Goal: Transaction & Acquisition: Book appointment/travel/reservation

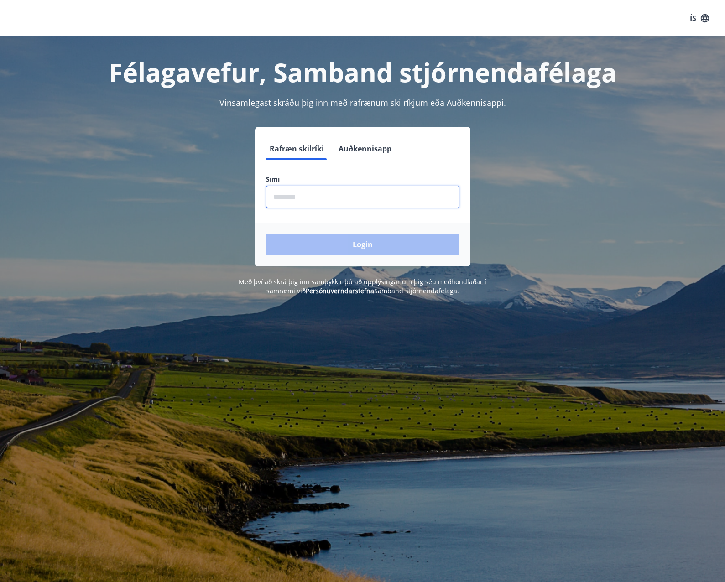
click at [306, 203] on input "phone" at bounding box center [362, 197] width 193 height 22
click at [354, 141] on button "Auðkennisapp" at bounding box center [365, 149] width 60 height 22
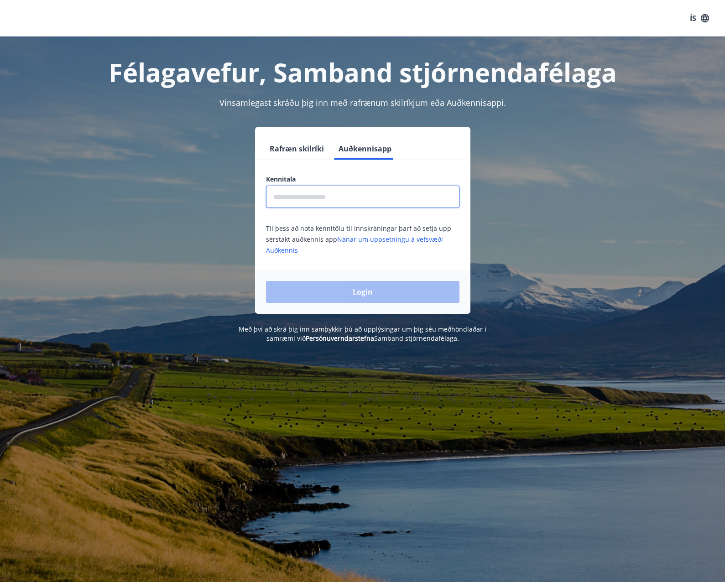
click at [347, 193] on input "text" at bounding box center [362, 197] width 193 height 22
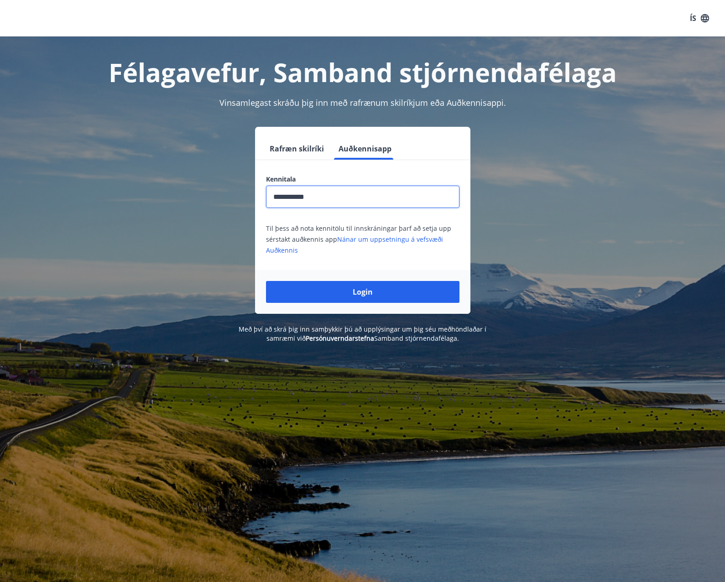
type input "**********"
click at [266, 281] on button "Login" at bounding box center [362, 292] width 193 height 22
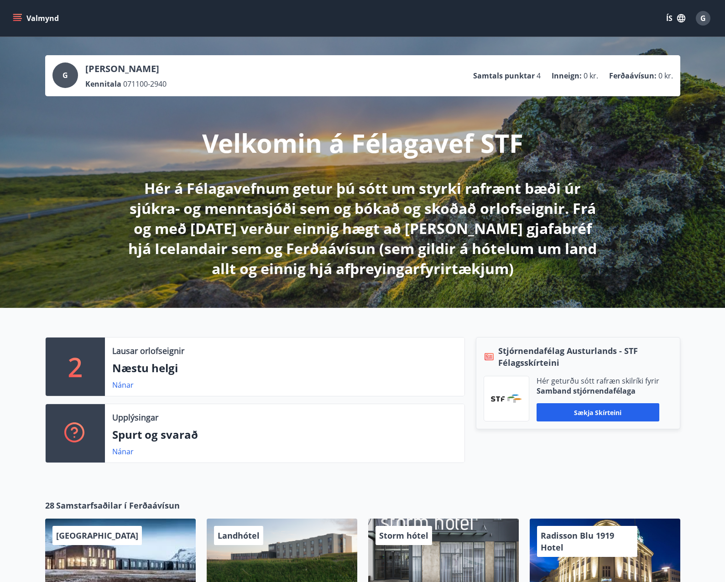
click at [21, 22] on icon "menu" at bounding box center [17, 18] width 9 height 9
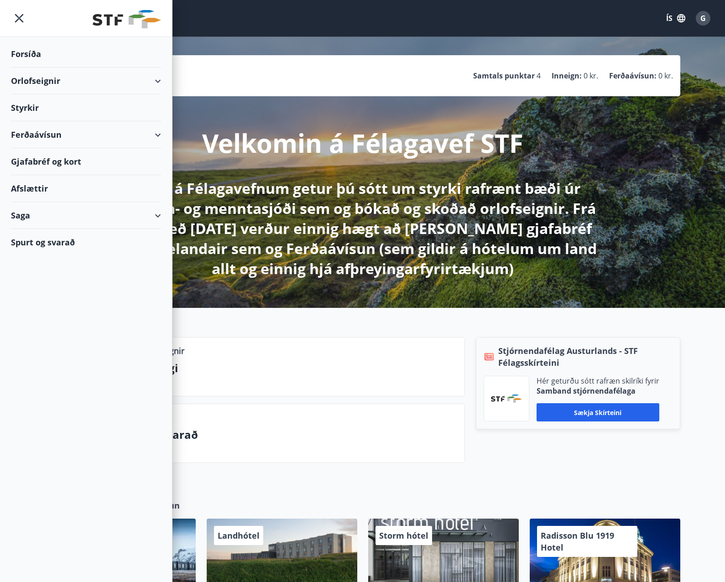
click at [43, 76] on div "Orlofseignir" at bounding box center [86, 80] width 150 height 27
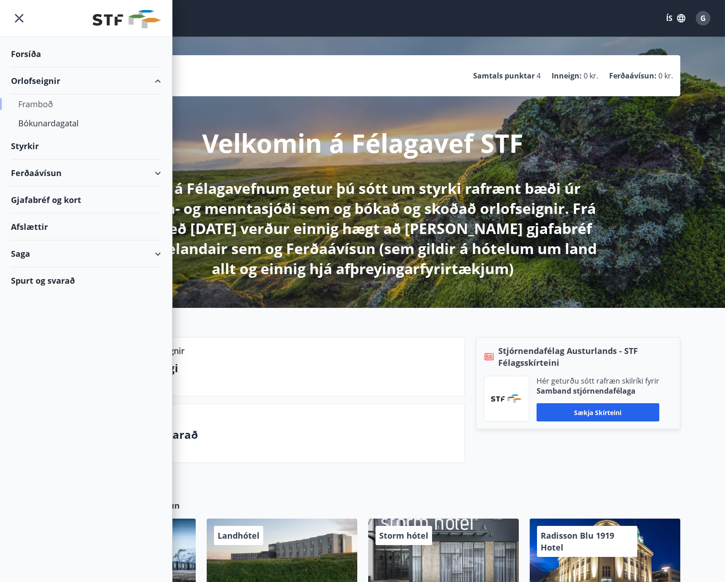
click at [47, 106] on div "Framboð" at bounding box center [85, 103] width 135 height 19
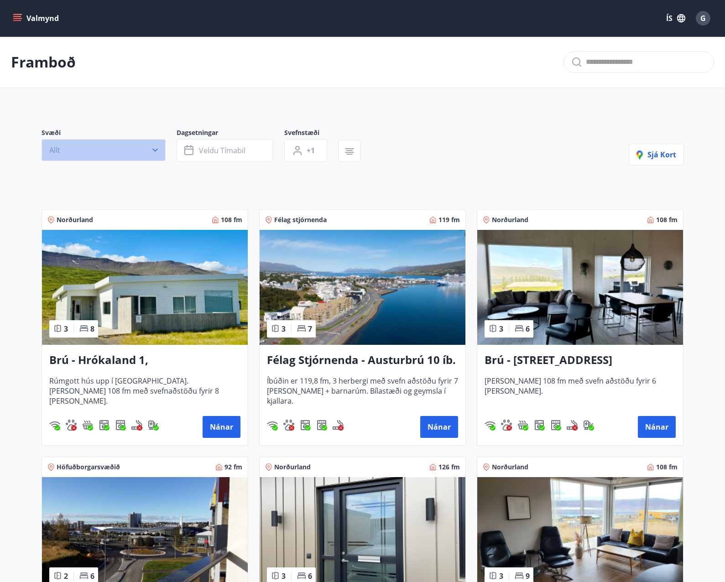
click at [154, 151] on icon "button" at bounding box center [155, 149] width 9 height 9
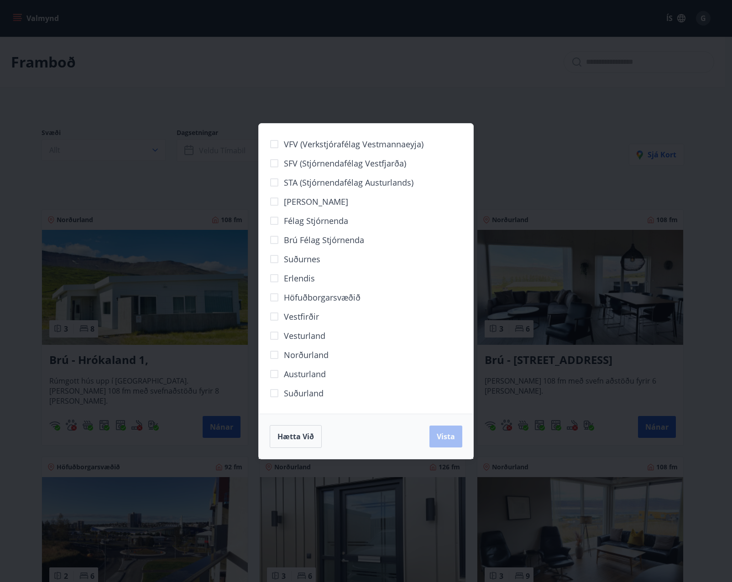
click at [307, 299] on span "Höfuðborgarsvæðið" at bounding box center [322, 297] width 77 height 12
click at [438, 435] on span "Vista" at bounding box center [445, 436] width 18 height 10
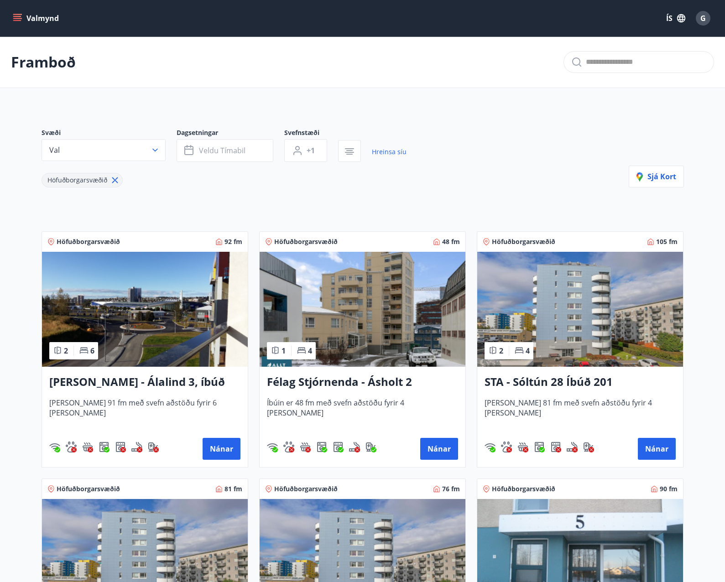
click at [230, 133] on span "Dagsetningar" at bounding box center [230, 133] width 108 height 11
click at [225, 147] on span "Veldu tímabil" at bounding box center [222, 150] width 47 height 10
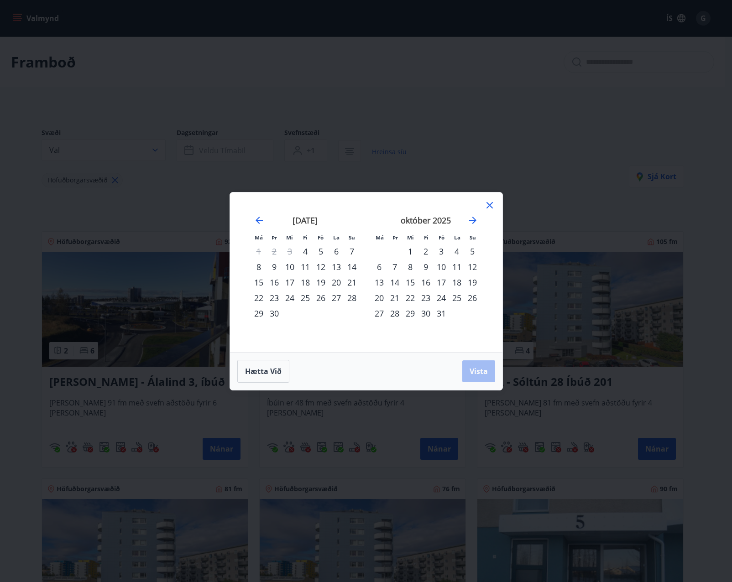
click at [258, 267] on div "8" at bounding box center [259, 267] width 16 height 16
click at [321, 265] on div "12" at bounding box center [321, 267] width 16 height 16
click at [488, 369] on button "Vista" at bounding box center [478, 371] width 33 height 22
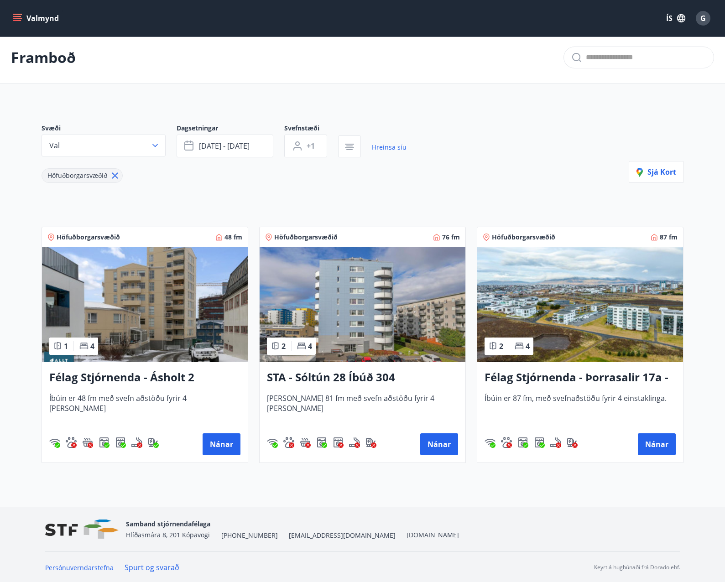
scroll to position [6, 0]
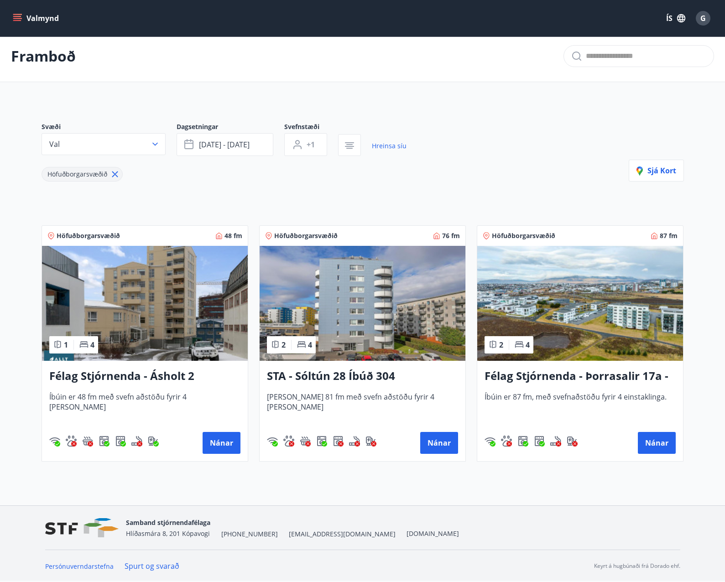
click at [166, 373] on h3 "Félag Stjórnenda - Ásholt 2" at bounding box center [144, 376] width 191 height 16
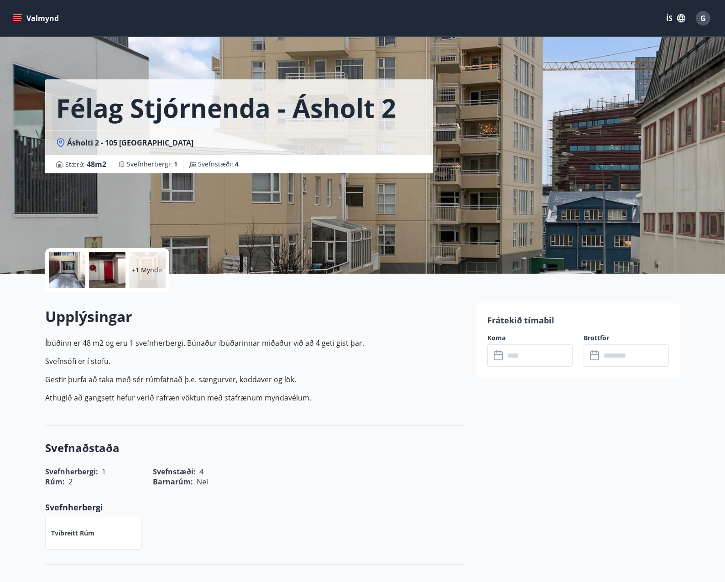
click at [530, 358] on input "text" at bounding box center [538, 355] width 68 height 22
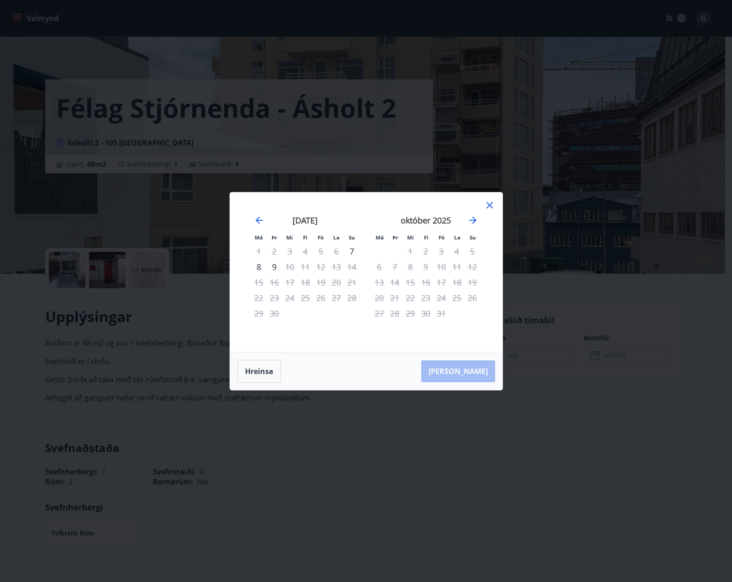
click at [260, 268] on div "8" at bounding box center [259, 267] width 16 height 16
click at [320, 267] on div "12" at bounding box center [321, 267] width 16 height 16
click at [289, 269] on div "10" at bounding box center [290, 267] width 16 height 16
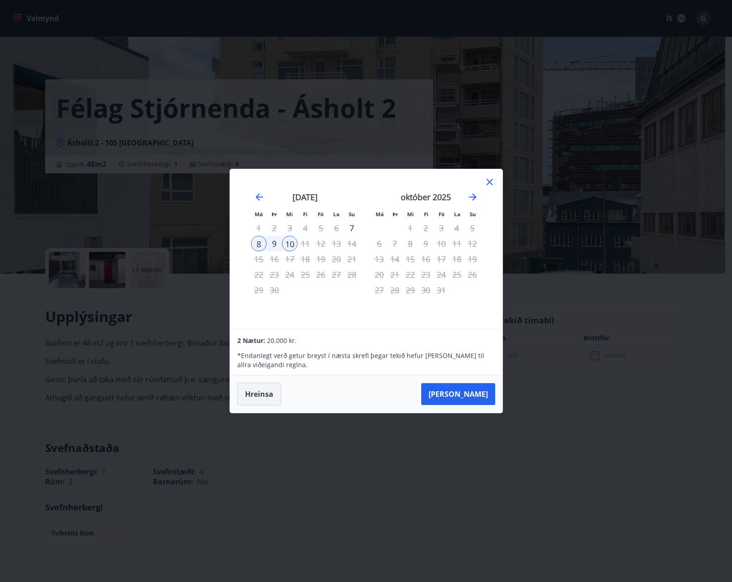
click at [260, 390] on button "Hreinsa" at bounding box center [259, 394] width 44 height 23
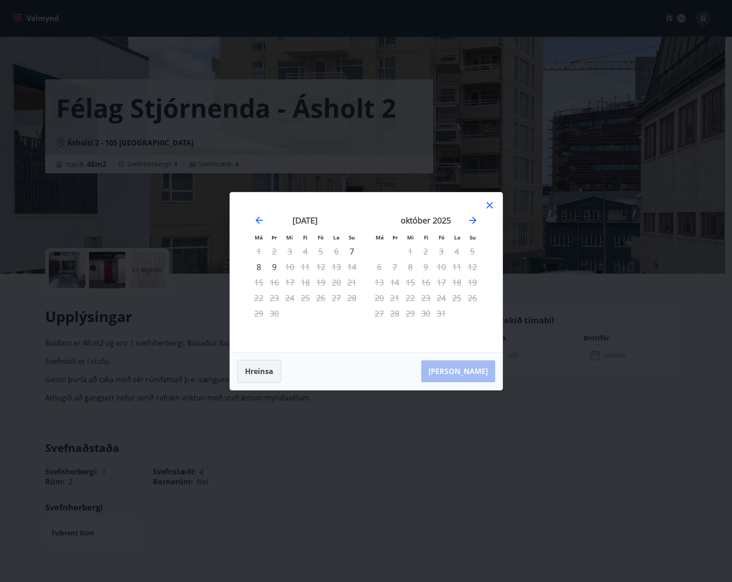
click at [265, 374] on button "Hreinsa" at bounding box center [259, 371] width 44 height 23
click at [482, 205] on div "október 2025 1 2 3 4 5 6 7 8 9 10 11 12 13 14 15 16 17 18 19 20 21 22 23 24 25 …" at bounding box center [425, 278] width 120 height 150
click at [484, 203] on icon at bounding box center [489, 205] width 11 height 11
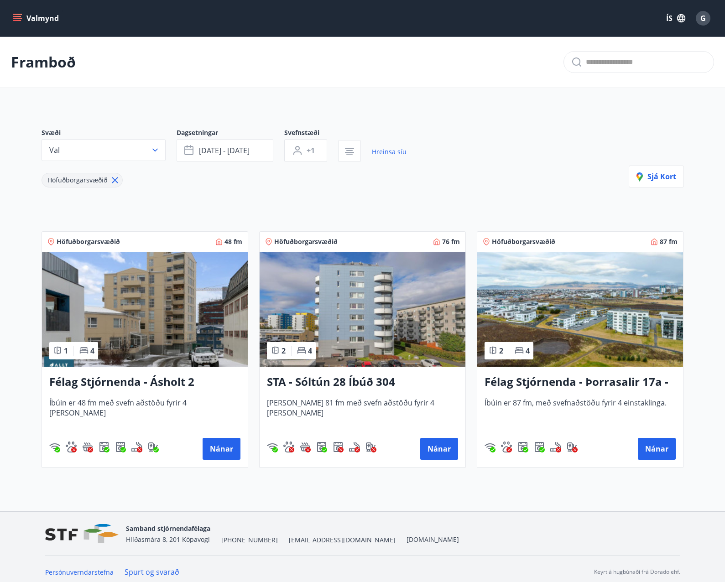
click at [378, 380] on h3 "STA - Sóltún 28 Íbúð 304" at bounding box center [362, 382] width 191 height 16
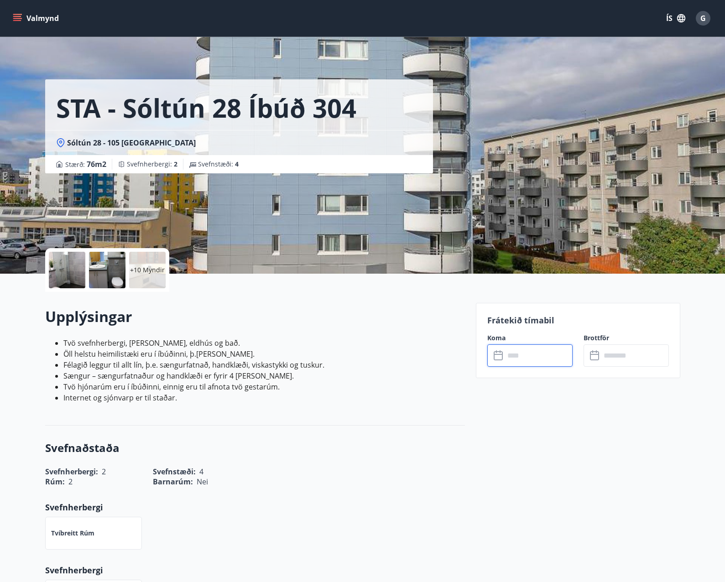
click at [529, 353] on input "text" at bounding box center [538, 355] width 68 height 22
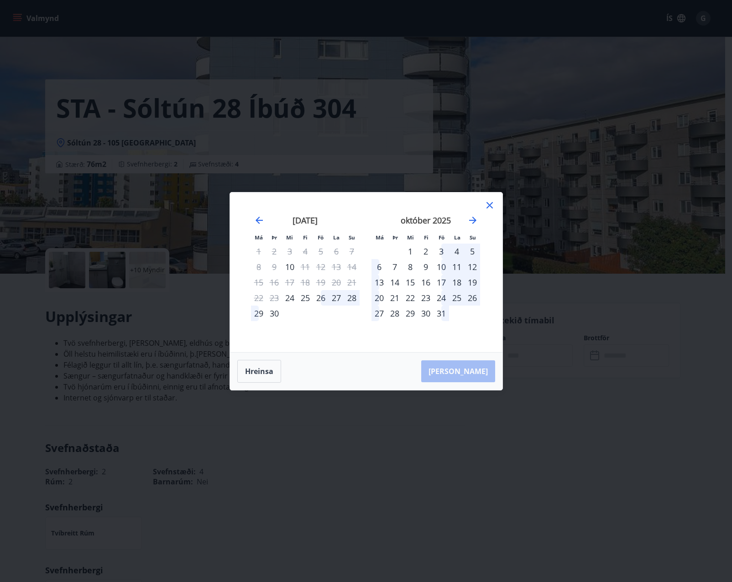
click at [480, 208] on div "október 2025 1 2 3 4 5 6 7 8 9 10 11 12 13 14 15 16 17 18 19 20 21 22 23 24 25 …" at bounding box center [425, 278] width 120 height 150
click at [488, 206] on icon at bounding box center [489, 205] width 11 height 11
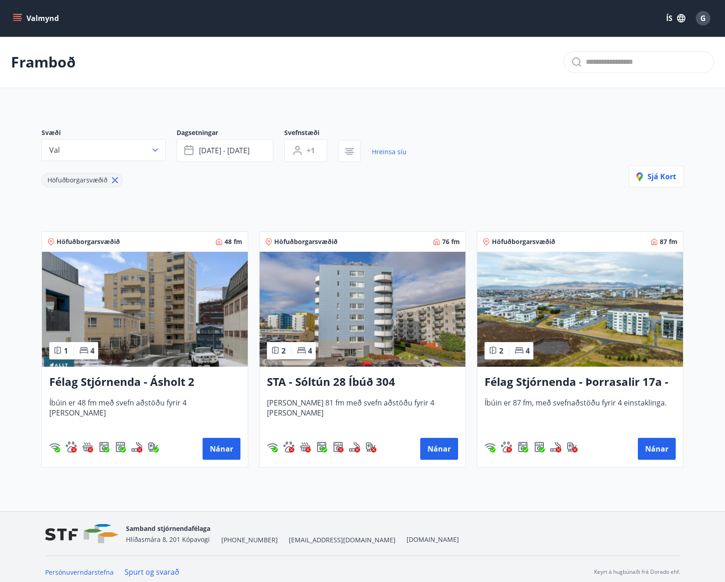
click at [554, 382] on h3 "Félag Stjórnenda - Þorrasalir 17a - 211" at bounding box center [579, 382] width 191 height 16
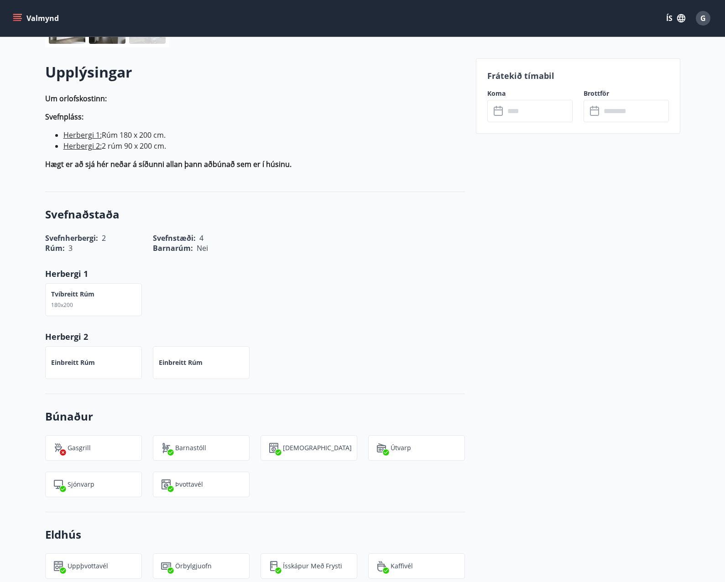
scroll to position [91, 0]
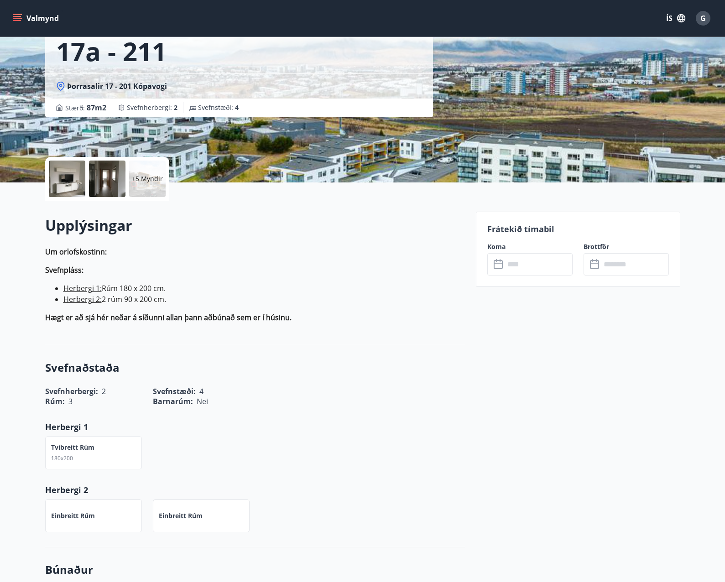
click at [509, 266] on input "text" at bounding box center [538, 264] width 68 height 22
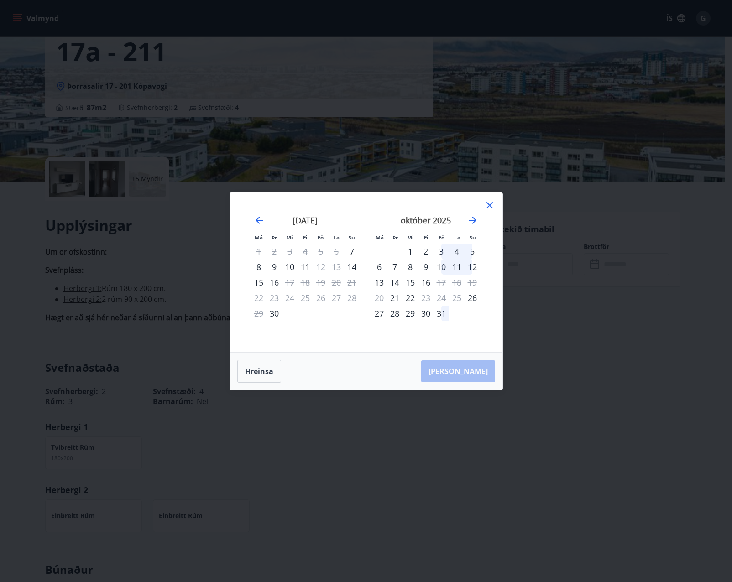
click at [260, 267] on div "8" at bounding box center [259, 267] width 16 height 16
click at [322, 265] on div "12" at bounding box center [321, 267] width 16 height 16
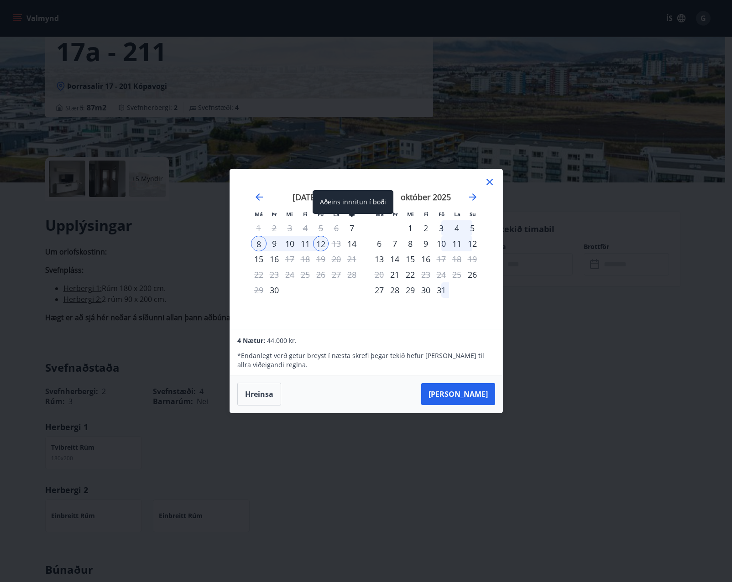
click at [350, 224] on div "7" at bounding box center [352, 228] width 16 height 16
drag, startPoint x: 479, startPoint y: 391, endPoint x: 436, endPoint y: 352, distance: 58.1
click at [436, 352] on div "5 Nætur: 55.000 kr. * Endanlegt verð getur breyst í næsta skrefi þegar tekið he…" at bounding box center [366, 371] width 272 height 84
drag, startPoint x: 461, startPoint y: 392, endPoint x: 397, endPoint y: 386, distance: 64.2
click at [396, 387] on div "Hreinsa Taka Frá" at bounding box center [366, 393] width 272 height 37
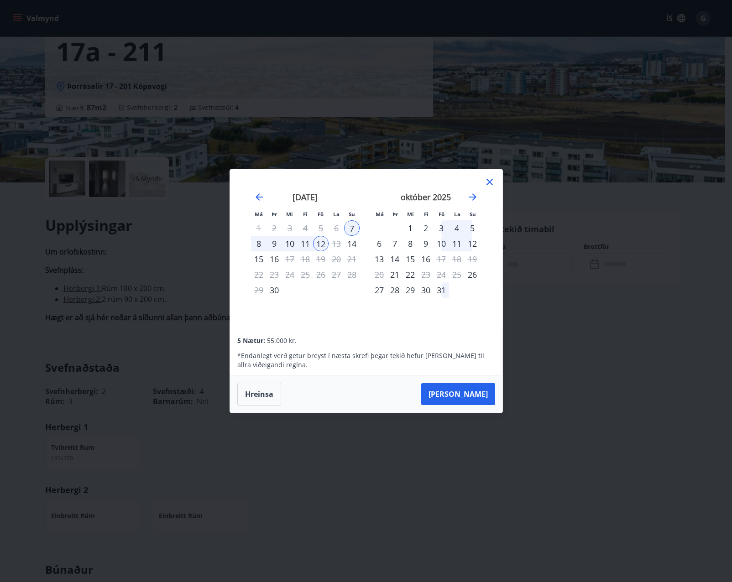
click at [394, 359] on p "* Endanlegt verð getur breyst í næsta skrefi þegar tekið hefur verið tillit til…" at bounding box center [365, 360] width 257 height 18
drag, startPoint x: 297, startPoint y: 360, endPoint x: 275, endPoint y: 360, distance: 22.3
click at [275, 360] on p "* Endanlegt verð getur breyst í næsta skrefi þegar tekið hefur verið tillit til…" at bounding box center [365, 360] width 257 height 18
drag, startPoint x: 275, startPoint y: 360, endPoint x: 291, endPoint y: 364, distance: 16.8
click at [291, 364] on p "* Endanlegt verð getur breyst í næsta skrefi þegar tekið hefur verið tillit til…" at bounding box center [365, 360] width 257 height 18
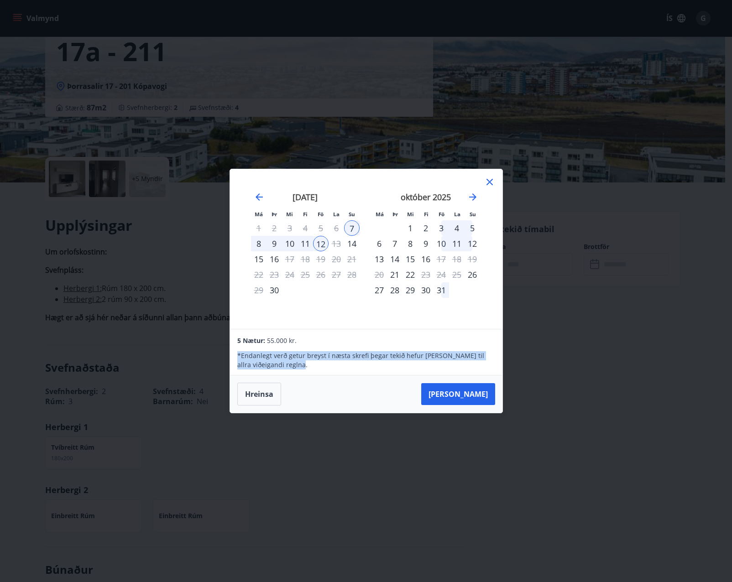
drag, startPoint x: 297, startPoint y: 365, endPoint x: 239, endPoint y: 356, distance: 59.5
click at [239, 356] on p "* Endanlegt verð getur breyst í næsta skrefi þegar tekið hefur verið tillit til…" at bounding box center [365, 360] width 257 height 18
drag, startPoint x: 239, startPoint y: 356, endPoint x: 291, endPoint y: 363, distance: 52.8
click at [291, 363] on p "* Endanlegt verð getur breyst í næsta skrefi þegar tekið hefur verið tillit til…" at bounding box center [365, 360] width 257 height 18
drag, startPoint x: 307, startPoint y: 367, endPoint x: 234, endPoint y: 355, distance: 74.8
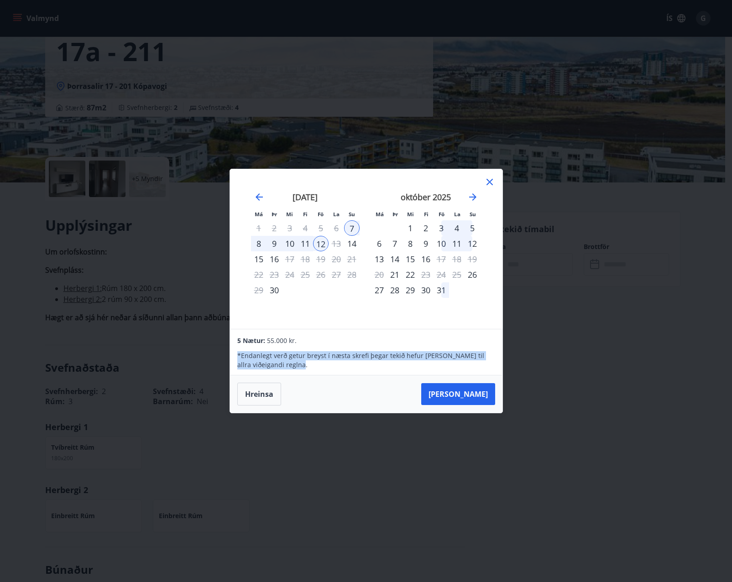
click at [234, 355] on div "5 Nætur: 55.000 kr. * Endanlegt verð getur breyst í næsta skrefi þegar tekið he…" at bounding box center [366, 352] width 272 height 46
drag, startPoint x: 234, startPoint y: 355, endPoint x: 326, endPoint y: 371, distance: 93.9
click at [326, 371] on div "5 Nætur: 55.000 kr. * Endanlegt verð getur breyst í næsta skrefi þegar tekið he…" at bounding box center [366, 352] width 272 height 46
drag, startPoint x: 317, startPoint y: 369, endPoint x: 228, endPoint y: 342, distance: 92.5
click at [228, 342] on div "Má Þr Mi Fi Fö La Su Má Þr Mi Fi Fö La Su ágúst 2025 1 2 3 4 5 6 7 8 9 10 11 12…" at bounding box center [366, 291] width 732 height 582
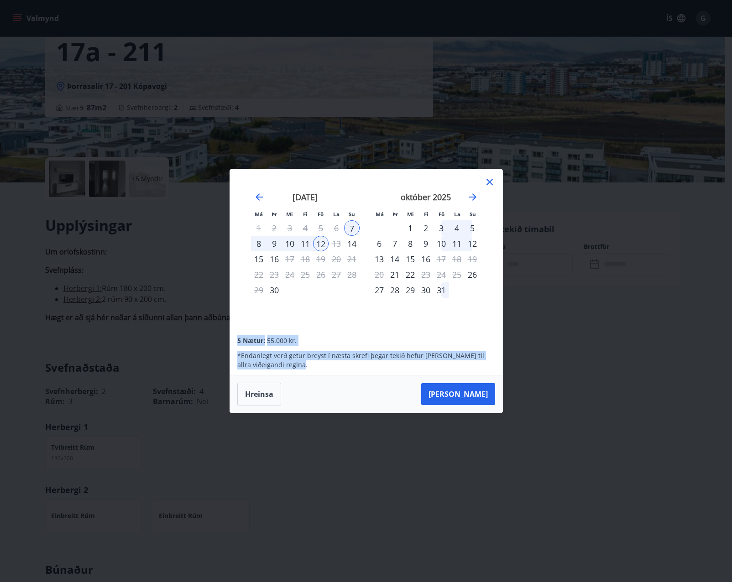
drag, startPoint x: 228, startPoint y: 342, endPoint x: 310, endPoint y: 359, distance: 83.9
click at [310, 359] on p "* Endanlegt verð getur breyst í næsta skrefi þegar tekið hefur verið tillit til…" at bounding box center [365, 360] width 257 height 18
drag, startPoint x: 280, startPoint y: 357, endPoint x: 234, endPoint y: 335, distance: 50.6
click at [234, 335] on div "5 Nætur: 55.000 kr. * Endanlegt verð getur breyst í næsta skrefi þegar tekið he…" at bounding box center [366, 352] width 272 height 46
drag, startPoint x: 234, startPoint y: 335, endPoint x: 294, endPoint y: 352, distance: 62.1
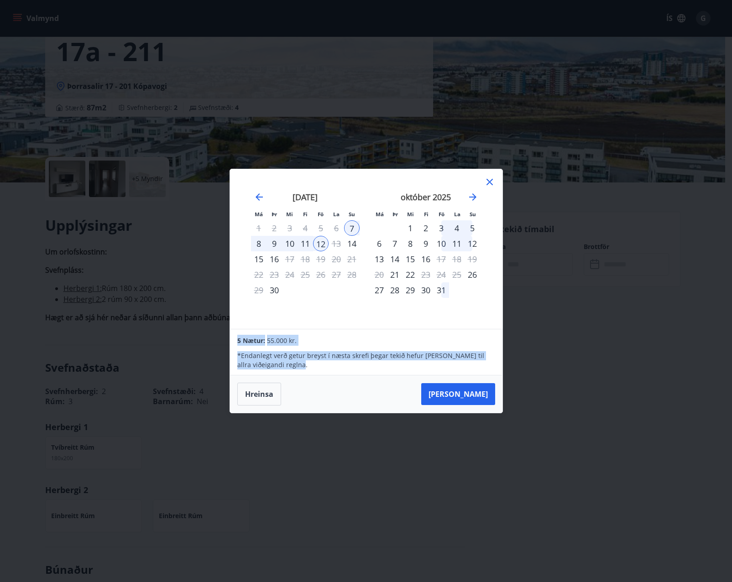
click at [294, 352] on p "* Endanlegt verð getur breyst í næsta skrefi þegar tekið hefur verið tillit til…" at bounding box center [365, 360] width 257 height 18
drag, startPoint x: 307, startPoint y: 367, endPoint x: 227, endPoint y: 337, distance: 85.7
click at [227, 337] on div "Má Þr Mi Fi Fö La Su Má Þr Mi Fi Fö La Su ágúst 2025 1 2 3 4 5 6 7 8 9 10 11 12…" at bounding box center [366, 291] width 732 height 582
drag, startPoint x: 227, startPoint y: 337, endPoint x: 380, endPoint y: 368, distance: 156.3
click at [380, 368] on p "* Endanlegt verð getur breyst í næsta skrefi þegar tekið hefur verið tillit til…" at bounding box center [365, 360] width 257 height 18
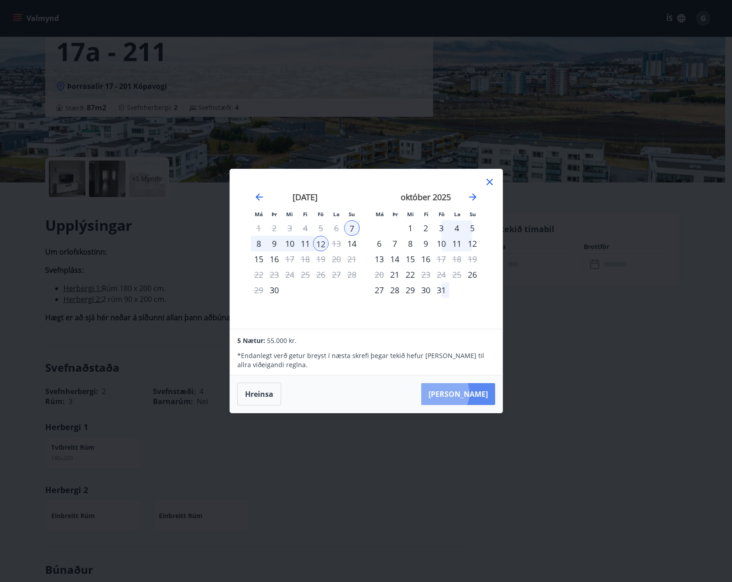
click at [472, 393] on button "[PERSON_NAME]" at bounding box center [458, 394] width 74 height 22
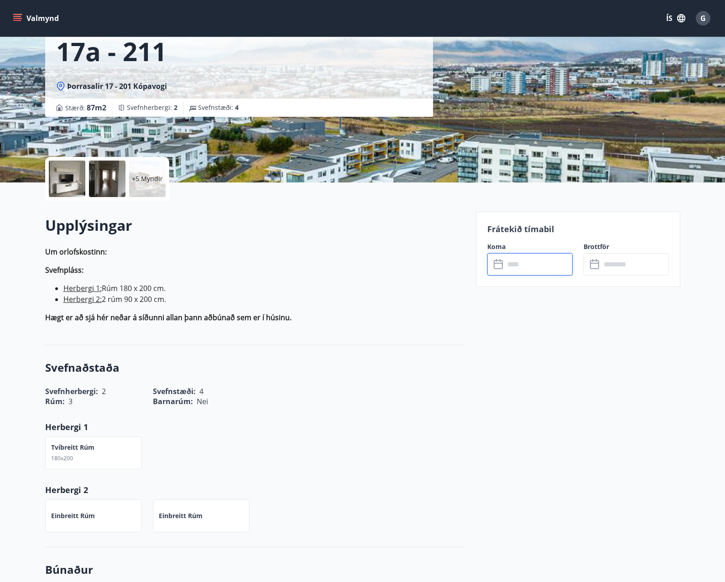
type input "******"
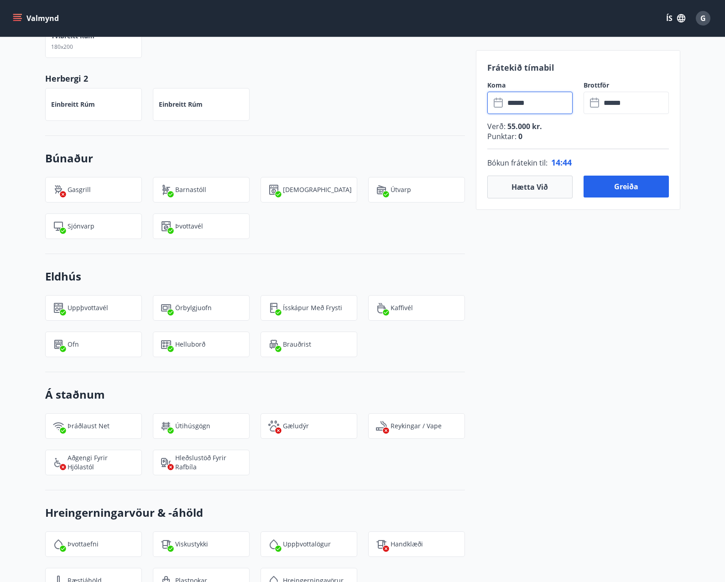
scroll to position [0, 0]
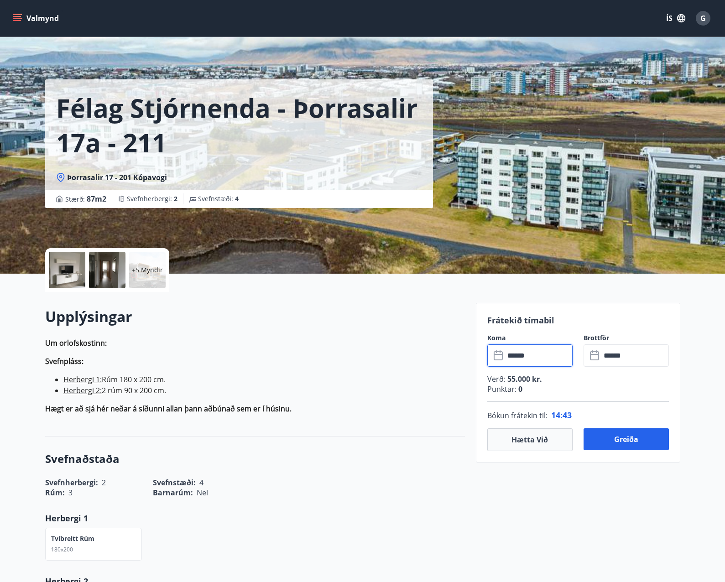
click at [288, 402] on p "Um orlofskostinn: Svefnpláss: Herbergi 1: Rúm 180 x 200 cm. Herbergi 2: 2 rúm 9…" at bounding box center [255, 375] width 420 height 77
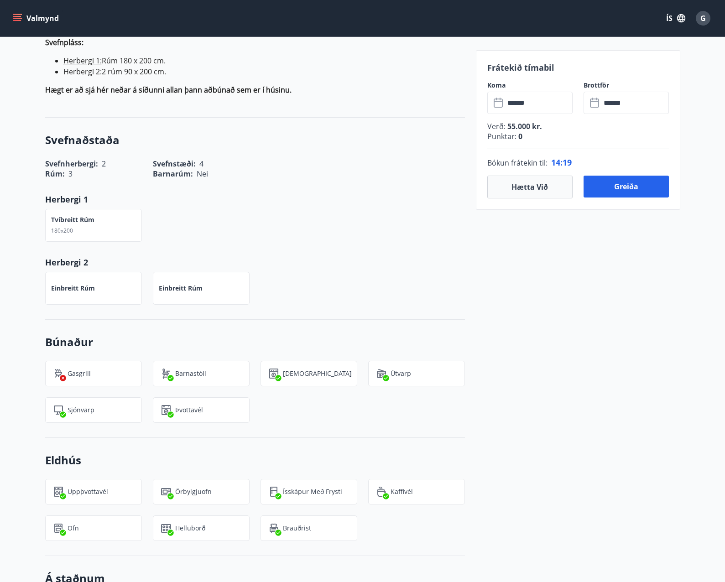
scroll to position [319, 0]
click at [89, 286] on p "Einbreitt rúm" at bounding box center [73, 287] width 44 height 9
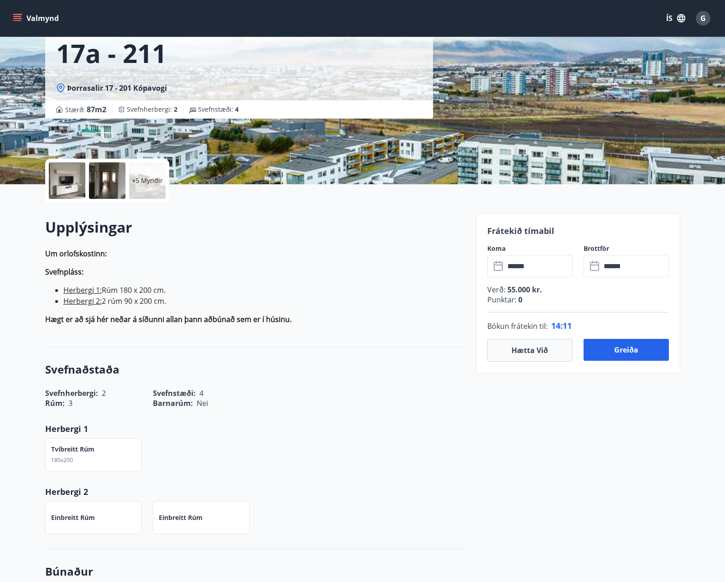
scroll to position [81, 0]
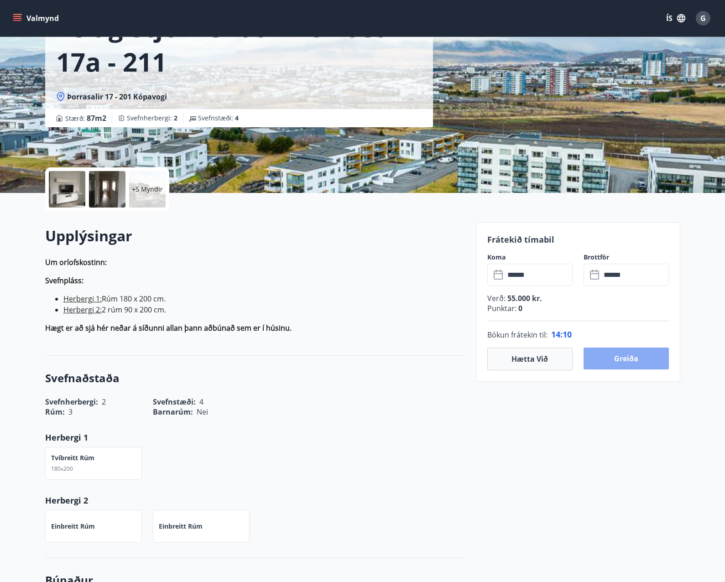
click at [625, 354] on button "Greiða" at bounding box center [625, 359] width 85 height 22
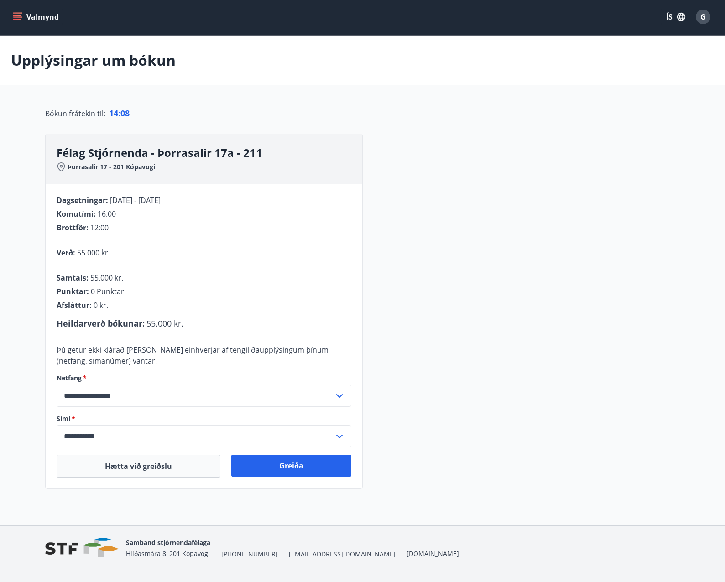
scroll to position [21, 0]
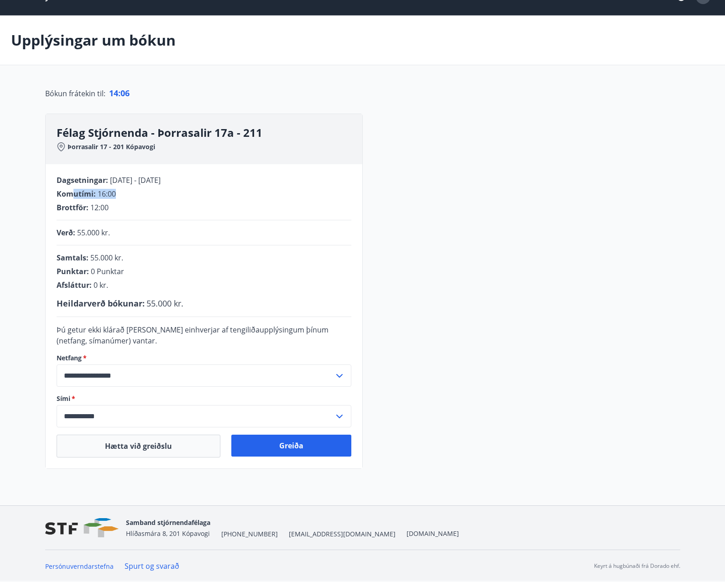
drag, startPoint x: 128, startPoint y: 195, endPoint x: 75, endPoint y: 191, distance: 53.0
click at [75, 191] on div "Komutími : 16:00" at bounding box center [204, 194] width 295 height 10
drag, startPoint x: 75, startPoint y: 191, endPoint x: 125, endPoint y: 202, distance: 51.3
click at [125, 202] on div "Dagsetningar : 07.09.2025 - 12.09.2025 Komutími : 16:00 Brottför : 12:00" at bounding box center [204, 193] width 295 height 37
drag, startPoint x: 118, startPoint y: 206, endPoint x: 62, endPoint y: 202, distance: 56.2
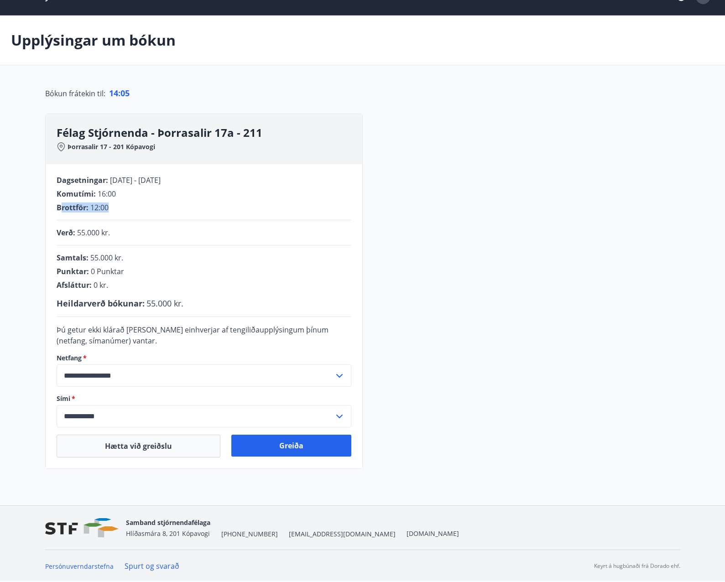
click at [62, 202] on div "Brottför : 12:00" at bounding box center [204, 207] width 295 height 10
click at [376, 236] on div "**********" at bounding box center [362, 291] width 635 height 355
click at [171, 382] on input "**********" at bounding box center [195, 375] width 277 height 22
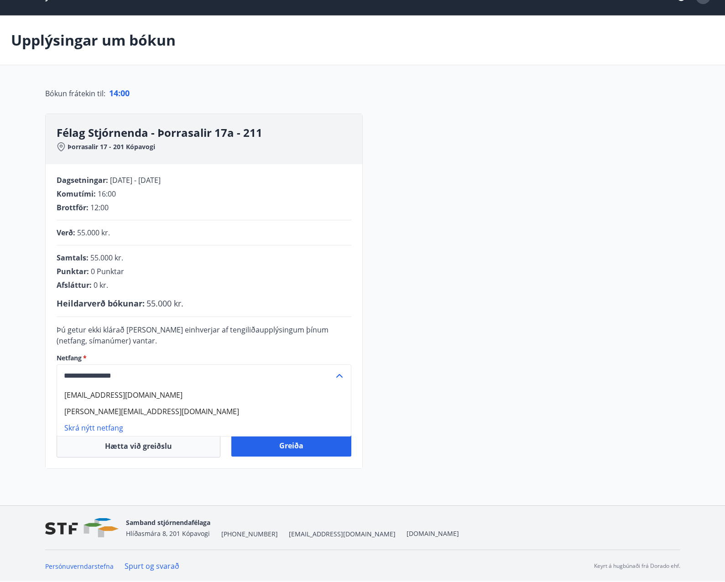
click at [110, 430] on li "Skrá nýtt netfang" at bounding box center [204, 428] width 294 height 16
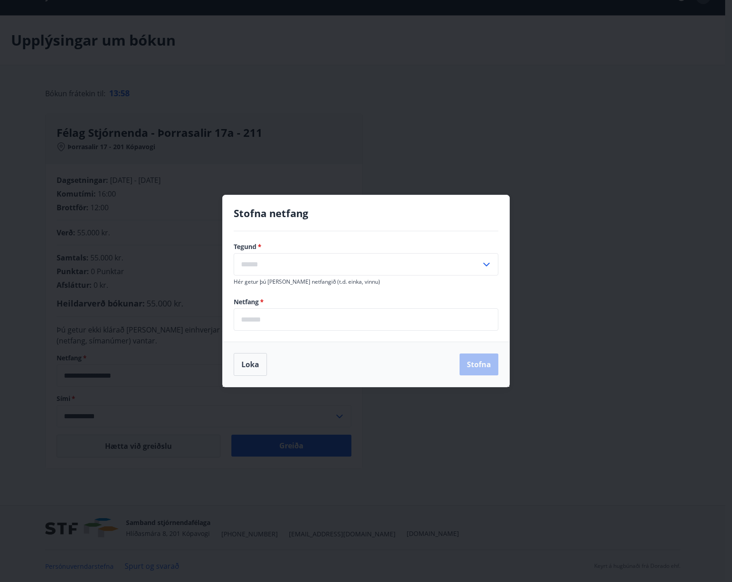
click at [308, 274] on input "text" at bounding box center [357, 264] width 247 height 22
click at [389, 221] on div "Stofna netfang" at bounding box center [366, 218] width 265 height 25
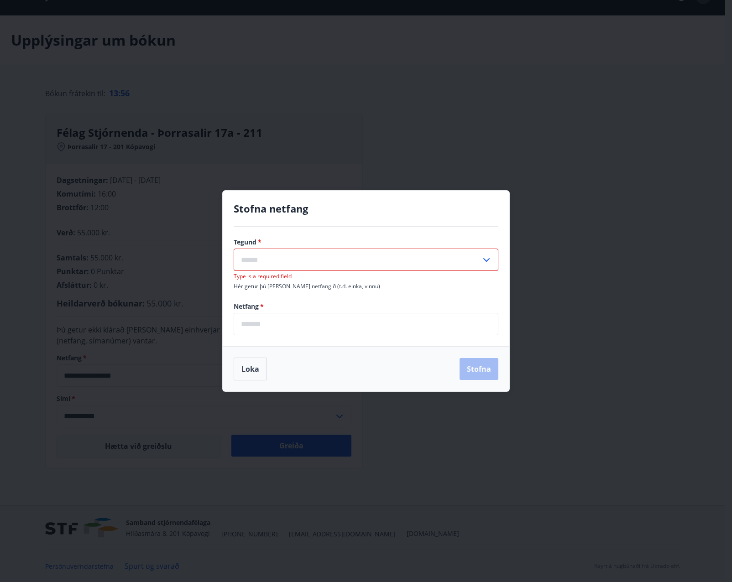
click at [394, 260] on input "text" at bounding box center [357, 260] width 247 height 22
click at [390, 257] on input "text" at bounding box center [357, 260] width 247 height 22
click at [406, 258] on input "text" at bounding box center [357, 260] width 247 height 22
click at [239, 283] on li "Vinnu" at bounding box center [366, 279] width 264 height 16
type input "*****"
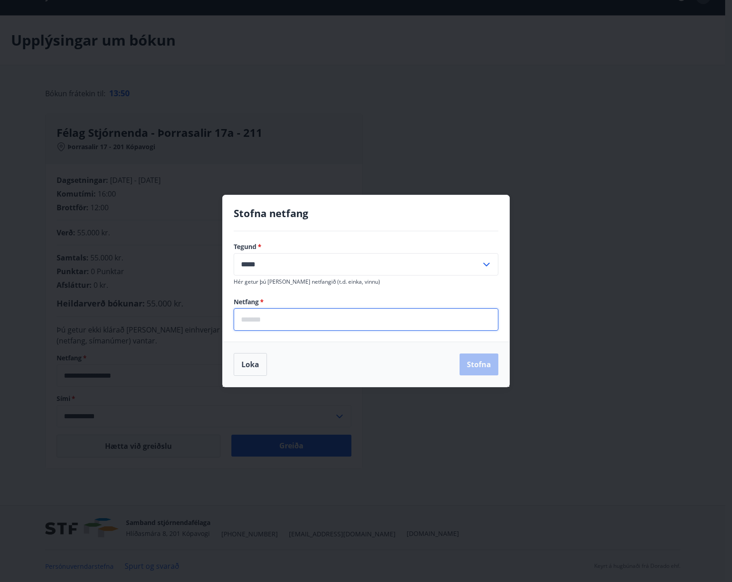
click at [286, 314] on input "email" at bounding box center [366, 319] width 265 height 22
type input "**********"
click at [473, 362] on button "Stofna" at bounding box center [478, 364] width 39 height 22
type input "**********"
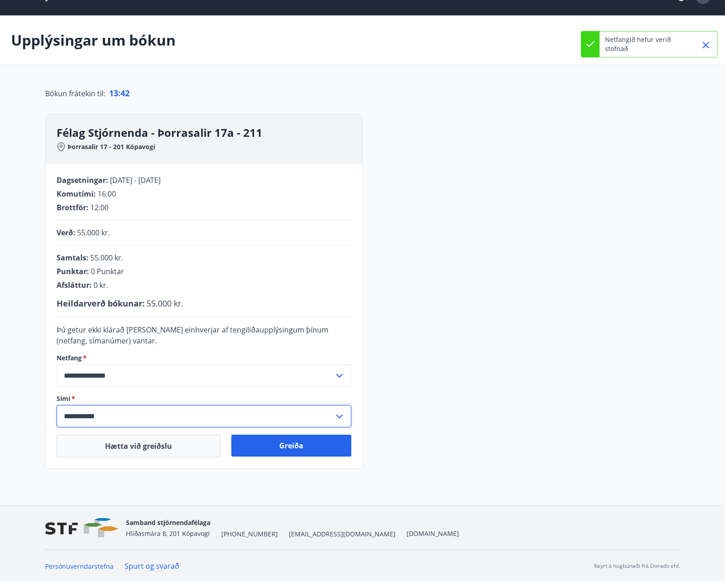
click at [143, 411] on input "**********" at bounding box center [195, 416] width 277 height 22
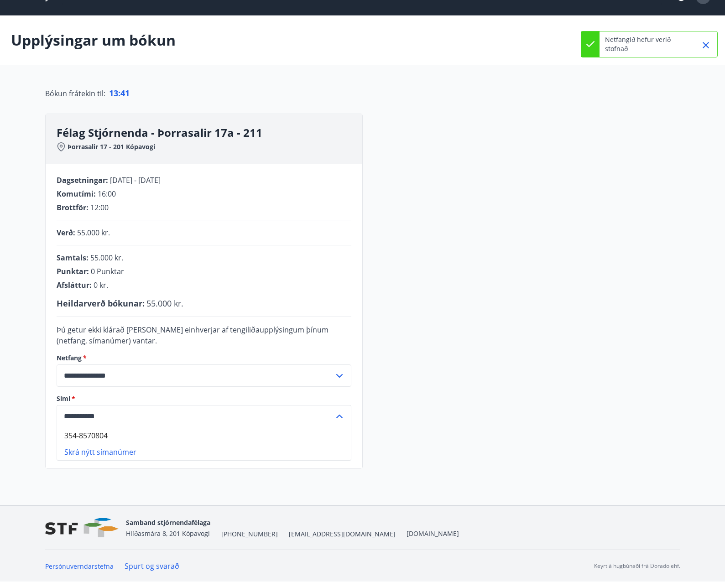
click at [421, 416] on div "**********" at bounding box center [362, 291] width 635 height 355
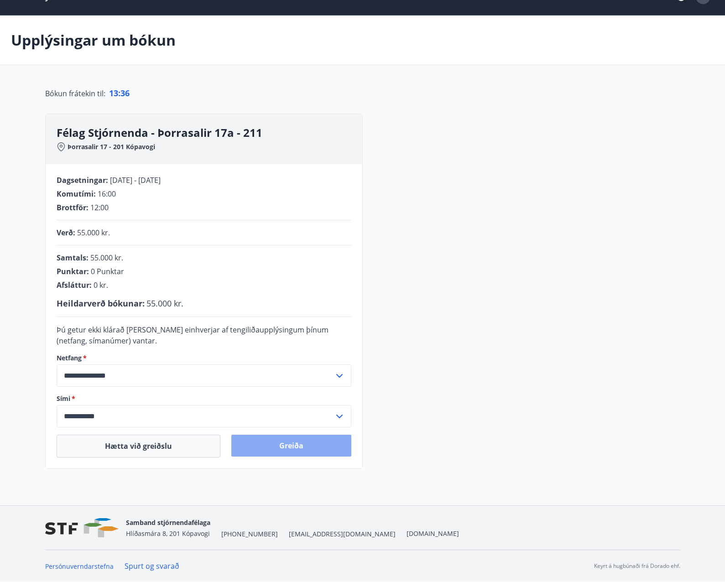
click at [296, 440] on button "Greiða" at bounding box center [291, 446] width 120 height 22
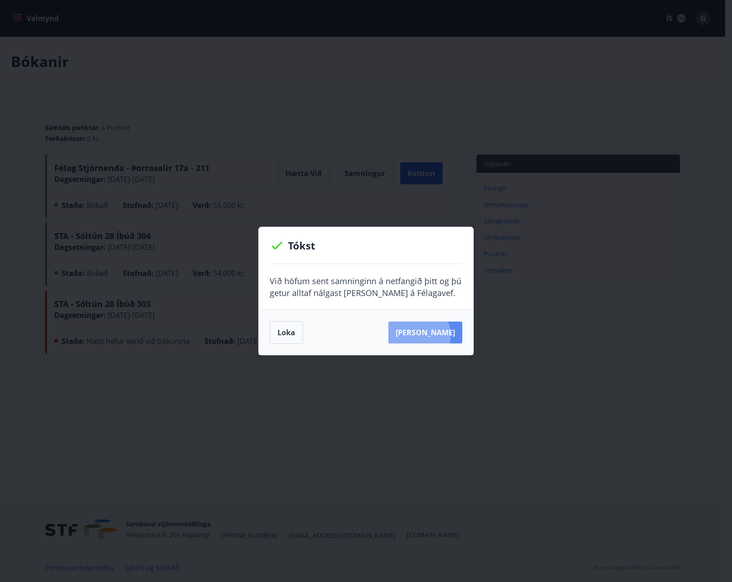
click at [432, 335] on button "[PERSON_NAME]" at bounding box center [425, 333] width 74 height 22
click at [295, 332] on button "Loka" at bounding box center [286, 332] width 33 height 23
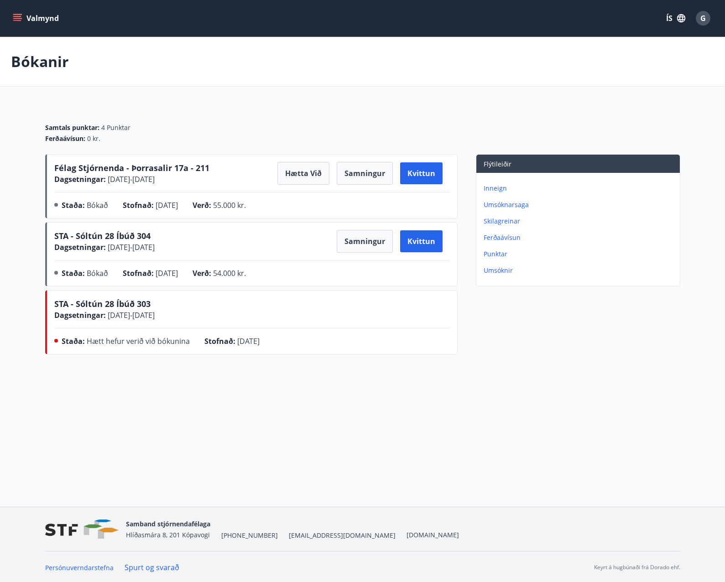
click at [16, 15] on icon "menu" at bounding box center [17, 18] width 9 height 9
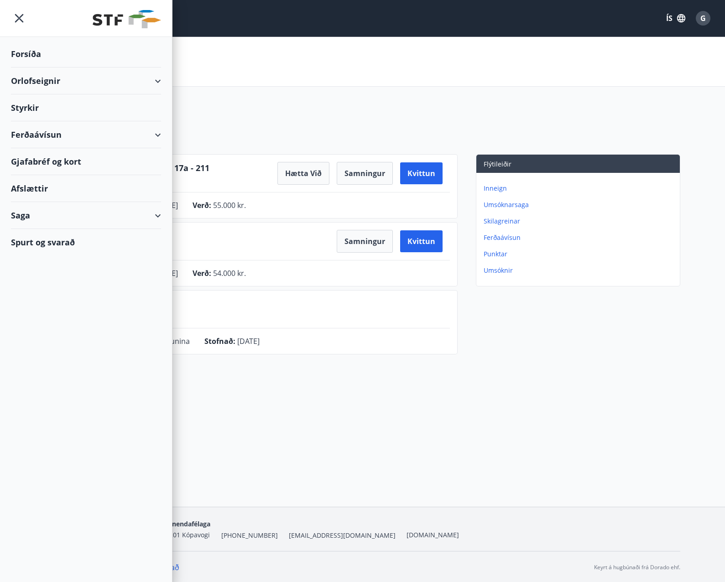
click at [67, 79] on div "Orlofseignir" at bounding box center [86, 80] width 150 height 27
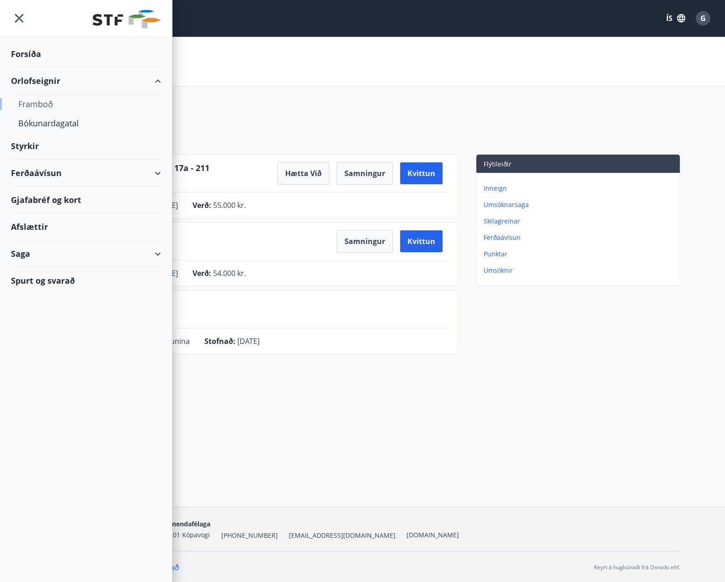
click at [46, 108] on div "Framboð" at bounding box center [85, 103] width 135 height 19
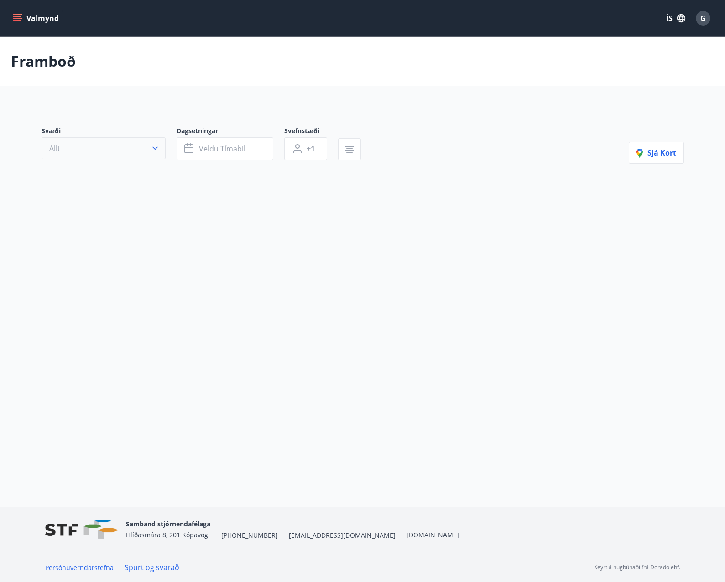
click at [126, 152] on button "Allt" at bounding box center [104, 148] width 124 height 22
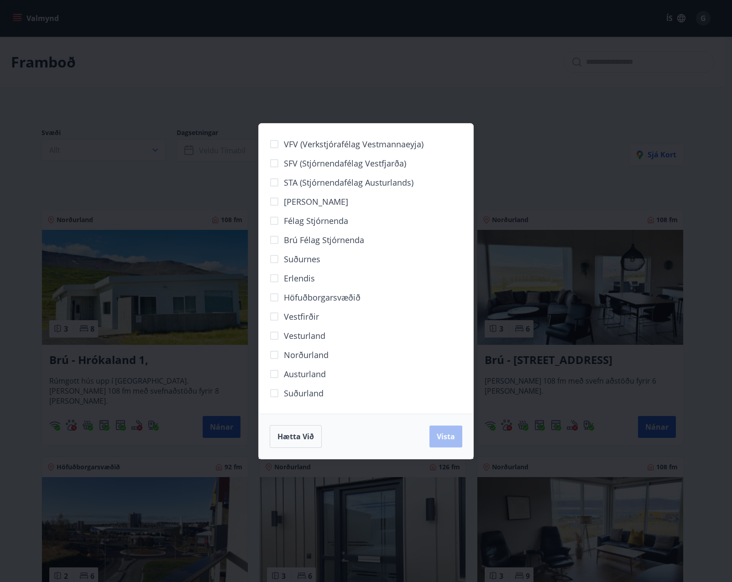
click at [317, 301] on span "Höfuðborgarsvæðið" at bounding box center [322, 297] width 77 height 12
click at [443, 438] on span "Vista" at bounding box center [445, 436] width 18 height 10
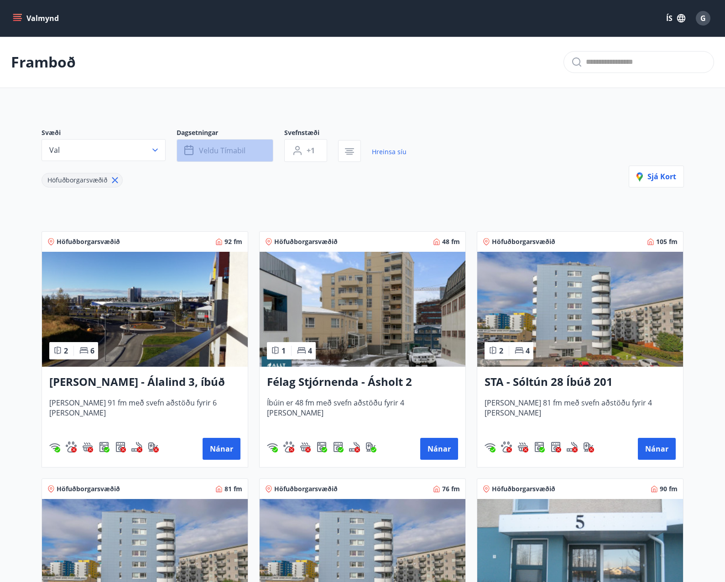
click at [220, 142] on button "Veldu tímabil" at bounding box center [224, 150] width 97 height 23
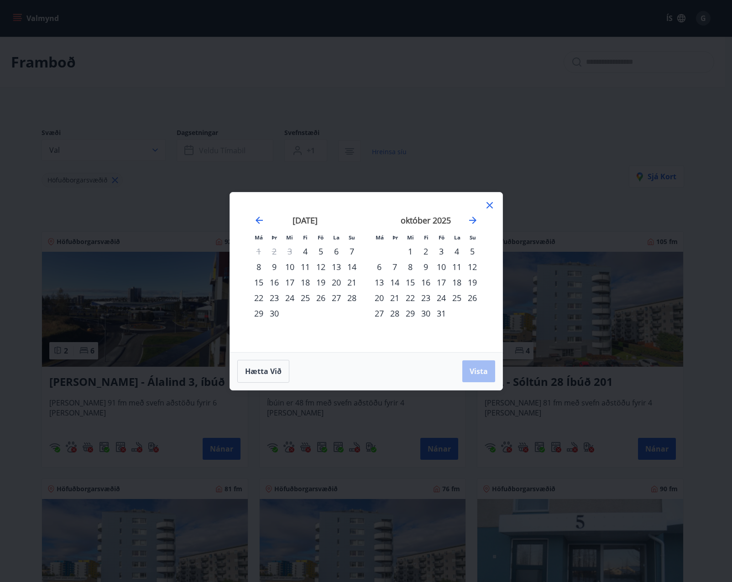
click at [290, 300] on div "24" at bounding box center [290, 298] width 16 height 16
click at [336, 297] on div "27" at bounding box center [336, 298] width 16 height 16
click at [480, 377] on button "Vista" at bounding box center [478, 371] width 33 height 22
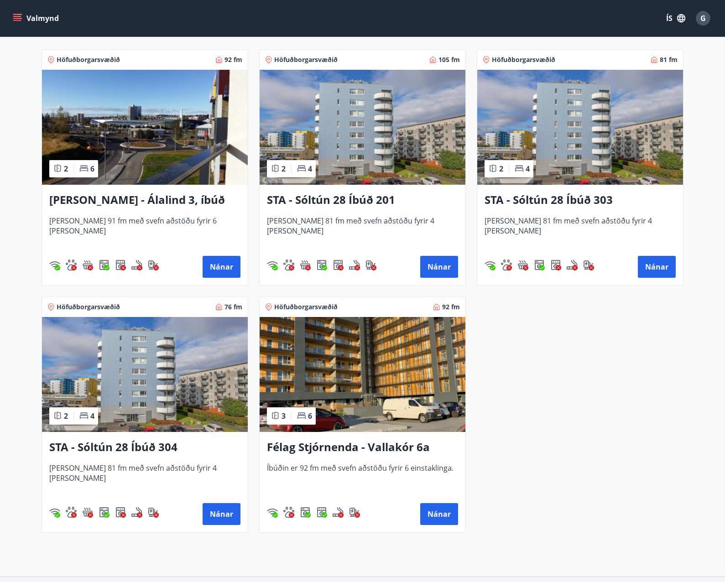
scroll to position [182, 0]
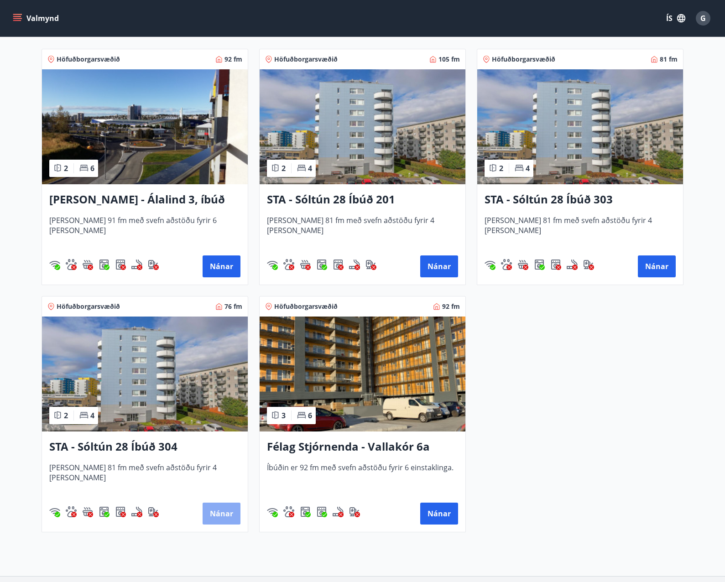
click at [223, 516] on button "Nánar" at bounding box center [221, 514] width 38 height 22
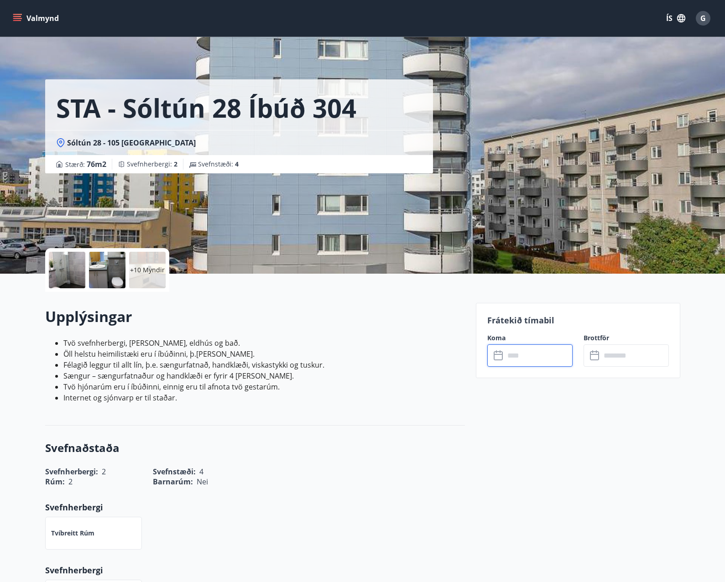
click at [510, 355] on input "text" at bounding box center [538, 355] width 68 height 22
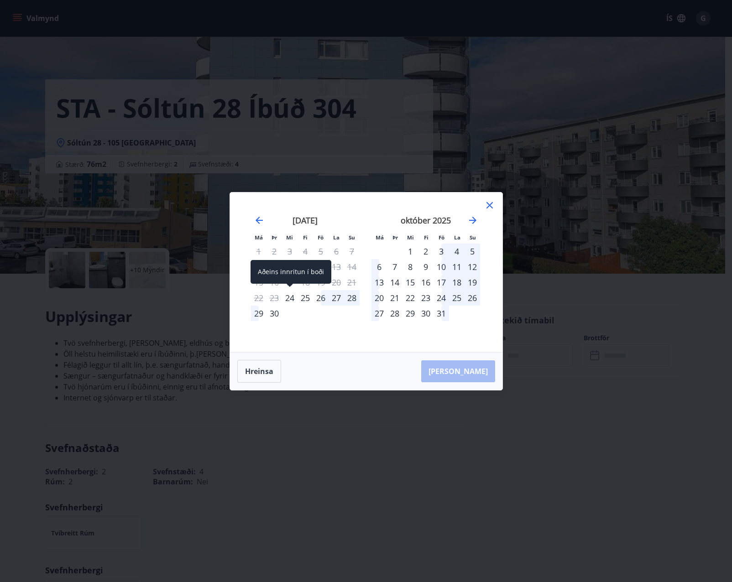
click at [292, 298] on div "24" at bounding box center [290, 298] width 16 height 16
click at [335, 301] on div "27" at bounding box center [336, 298] width 16 height 16
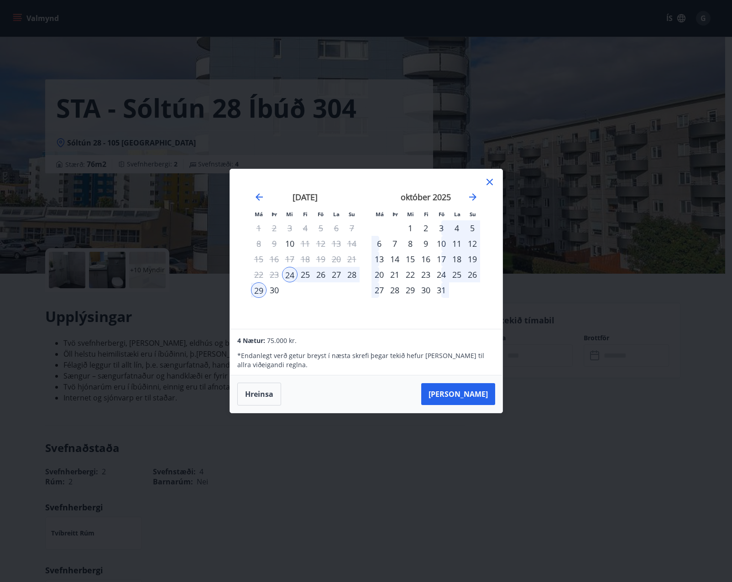
click at [337, 270] on div "27" at bounding box center [336, 275] width 16 height 16
click at [294, 278] on div "24" at bounding box center [290, 275] width 16 height 16
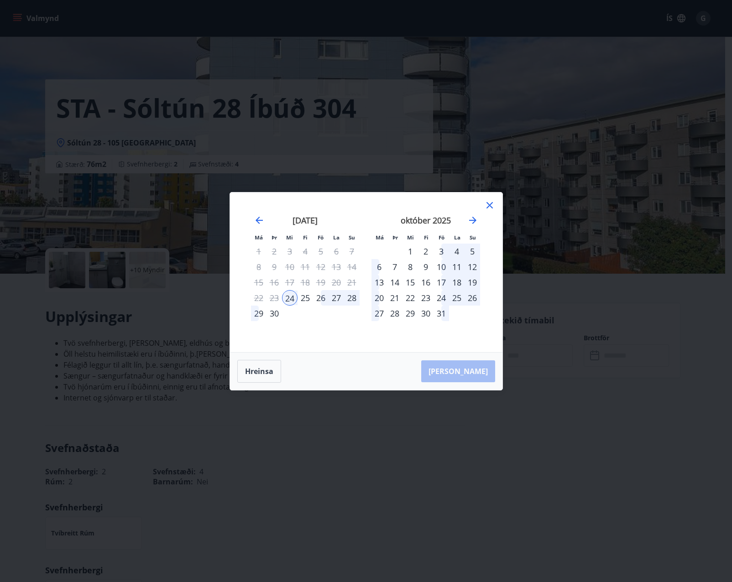
click at [333, 296] on div "27" at bounding box center [336, 298] width 16 height 16
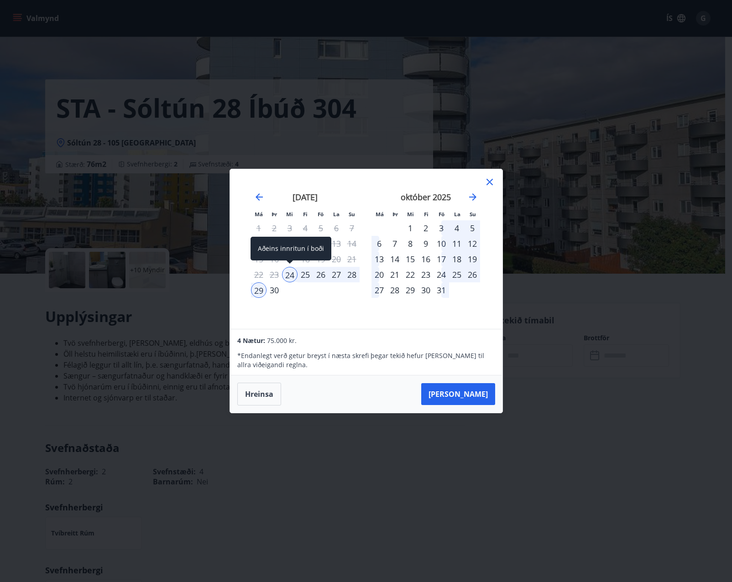
click at [291, 277] on div "24" at bounding box center [290, 275] width 16 height 16
click at [332, 276] on div "27" at bounding box center [336, 275] width 16 height 16
click at [267, 391] on button "Hreinsa" at bounding box center [259, 394] width 44 height 23
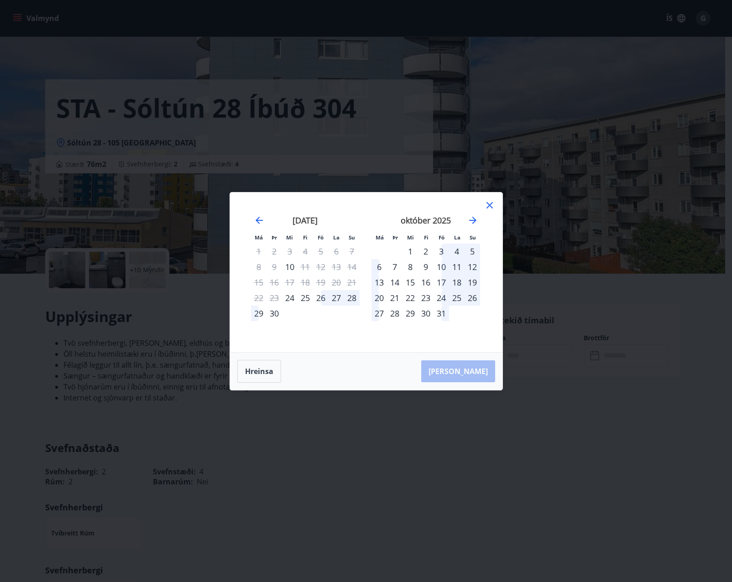
click at [337, 299] on div "27" at bounding box center [336, 298] width 16 height 16
click at [316, 299] on div "26" at bounding box center [321, 298] width 16 height 16
click at [336, 302] on div "27" at bounding box center [336, 298] width 16 height 16
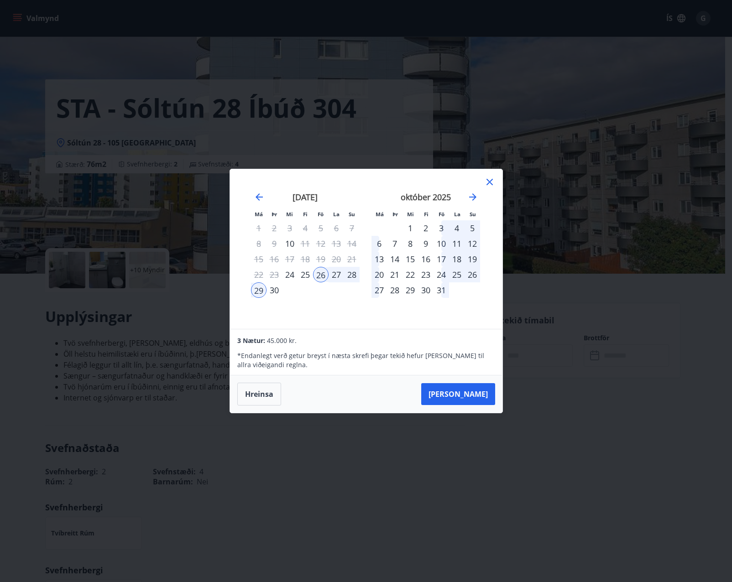
click at [269, 396] on button "Hreinsa" at bounding box center [259, 394] width 44 height 23
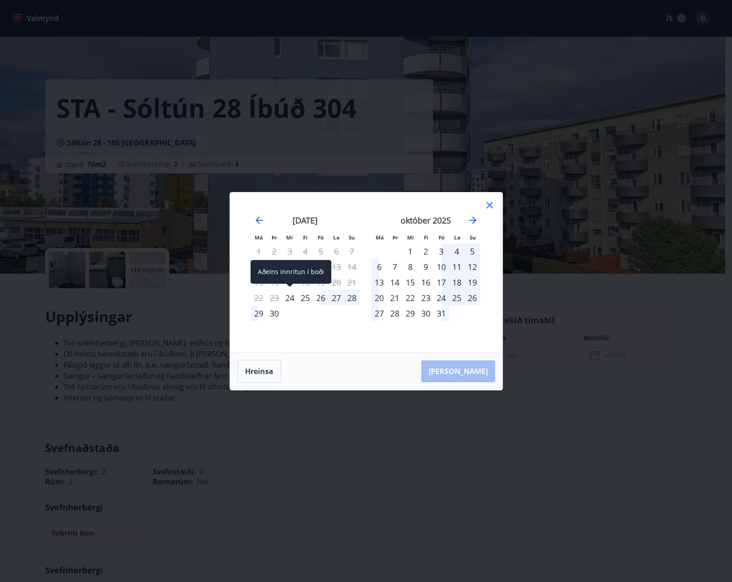
click at [294, 299] on div "24" at bounding box center [290, 298] width 16 height 16
click at [316, 300] on div "26" at bounding box center [321, 298] width 16 height 16
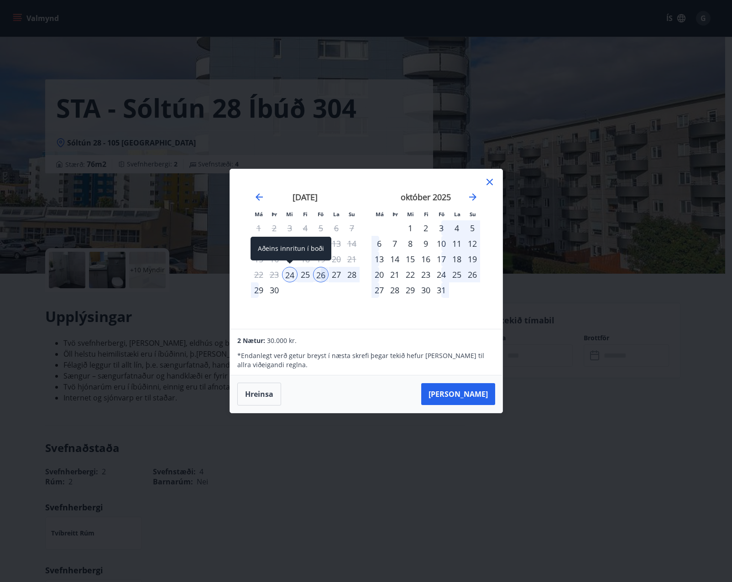
click at [294, 276] on div "24" at bounding box center [290, 275] width 16 height 16
click at [293, 276] on div "24" at bounding box center [290, 275] width 16 height 16
click at [338, 274] on div "27" at bounding box center [336, 275] width 16 height 16
click at [335, 274] on div "27" at bounding box center [336, 275] width 16 height 16
click at [290, 275] on div "24" at bounding box center [290, 275] width 16 height 16
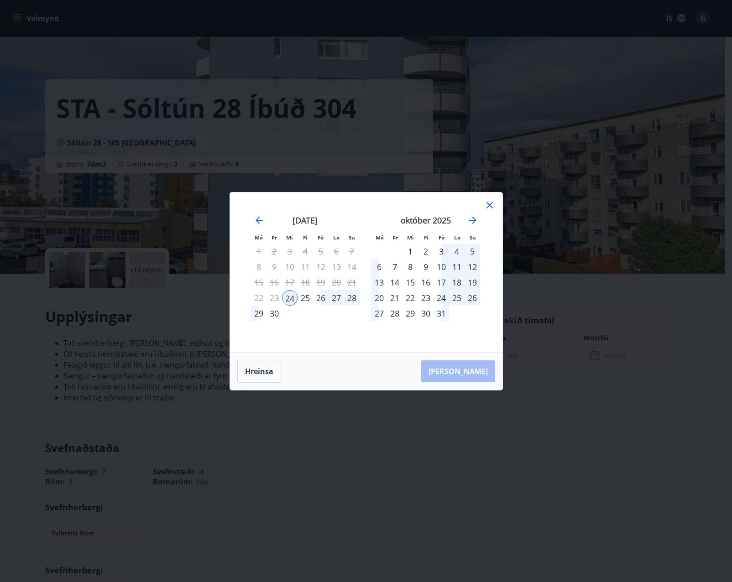
click at [335, 296] on div "27" at bounding box center [336, 298] width 16 height 16
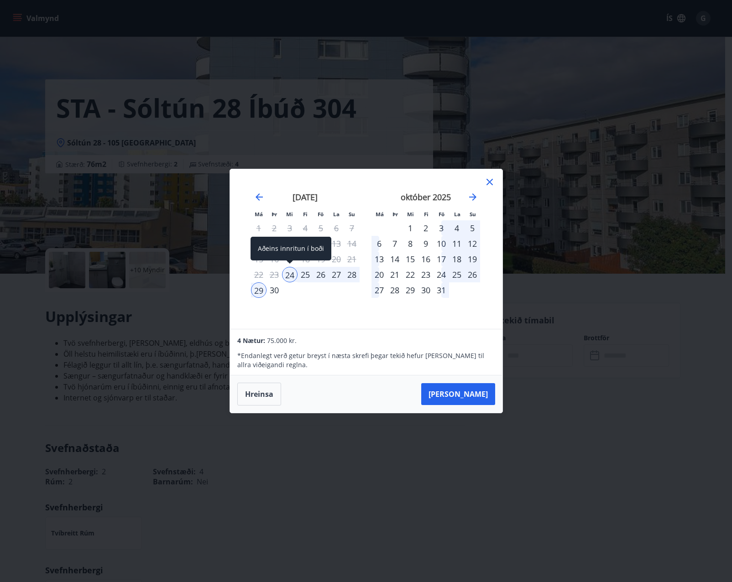
click at [291, 277] on div "24" at bounding box center [290, 275] width 16 height 16
click at [289, 275] on div "24" at bounding box center [290, 275] width 16 height 16
click at [300, 274] on div "25" at bounding box center [305, 275] width 16 height 16
click at [290, 277] on div "24" at bounding box center [290, 275] width 16 height 16
click at [311, 275] on div "25" at bounding box center [305, 275] width 16 height 16
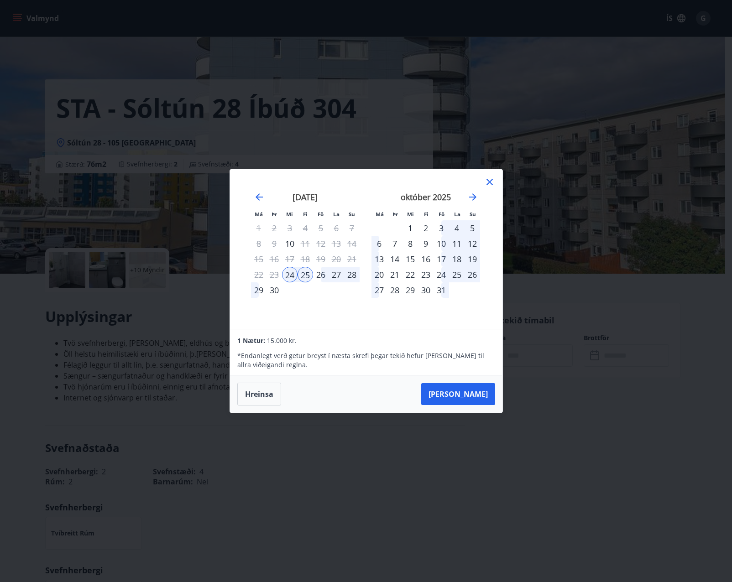
click at [320, 274] on div "26" at bounding box center [321, 275] width 16 height 16
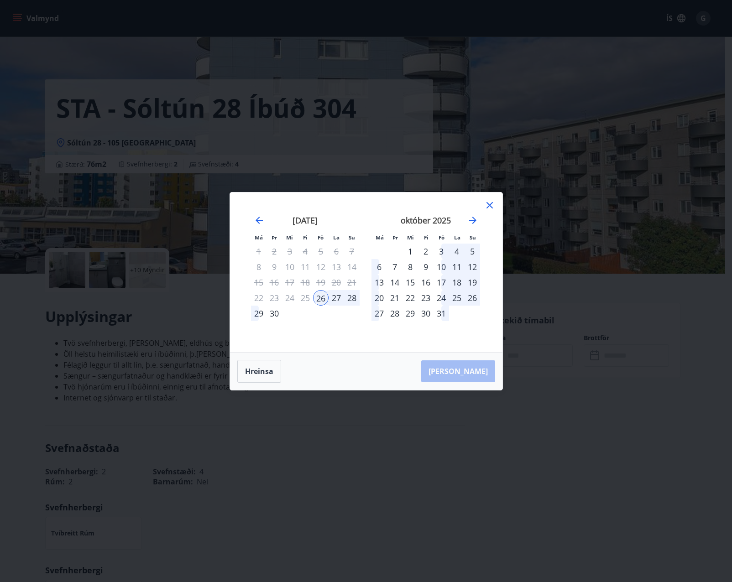
click at [290, 296] on div "24" at bounding box center [290, 298] width 16 height 16
click at [271, 366] on button "Hreinsa" at bounding box center [259, 371] width 44 height 23
click at [265, 372] on button "Hreinsa" at bounding box center [259, 371] width 44 height 23
click at [491, 209] on icon at bounding box center [489, 205] width 11 height 11
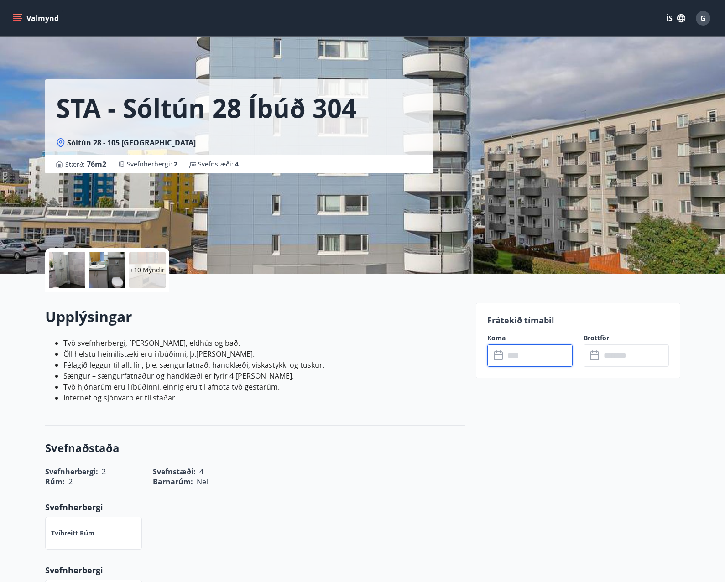
click at [528, 350] on input "text" at bounding box center [538, 355] width 68 height 22
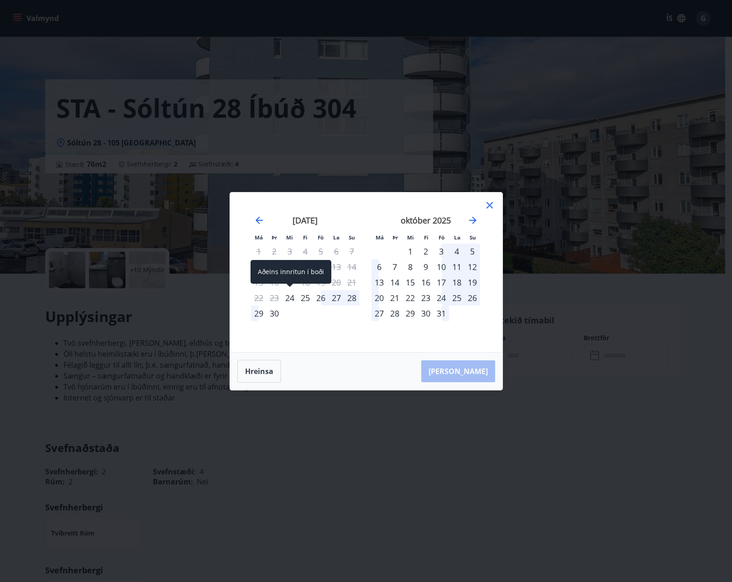
click at [292, 298] on div "24" at bounding box center [290, 298] width 16 height 16
click at [260, 311] on div "29" at bounding box center [259, 314] width 16 height 16
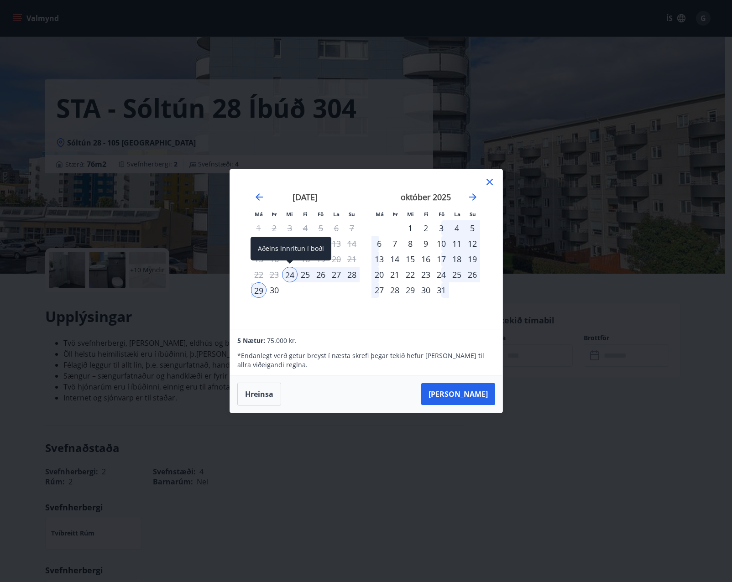
click at [288, 275] on div "24" at bounding box center [290, 275] width 16 height 16
click at [321, 278] on div "26" at bounding box center [321, 275] width 16 height 16
click at [269, 391] on button "Hreinsa" at bounding box center [259, 394] width 44 height 23
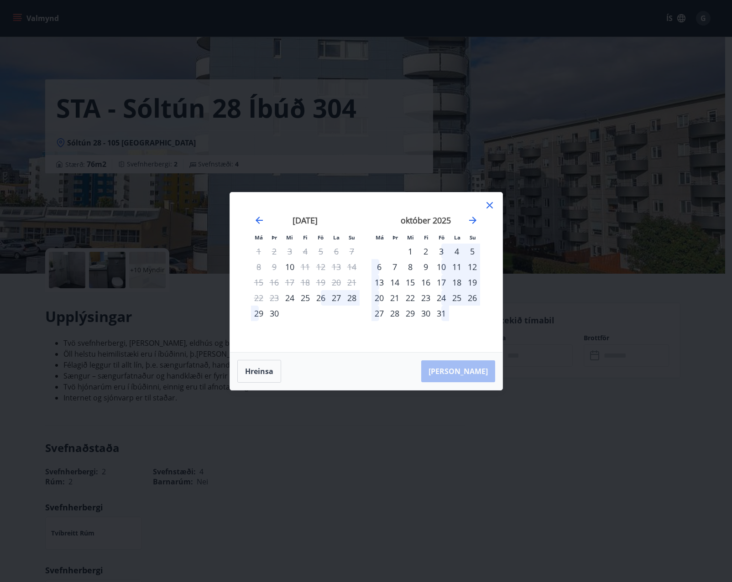
click at [490, 208] on icon at bounding box center [489, 205] width 11 height 11
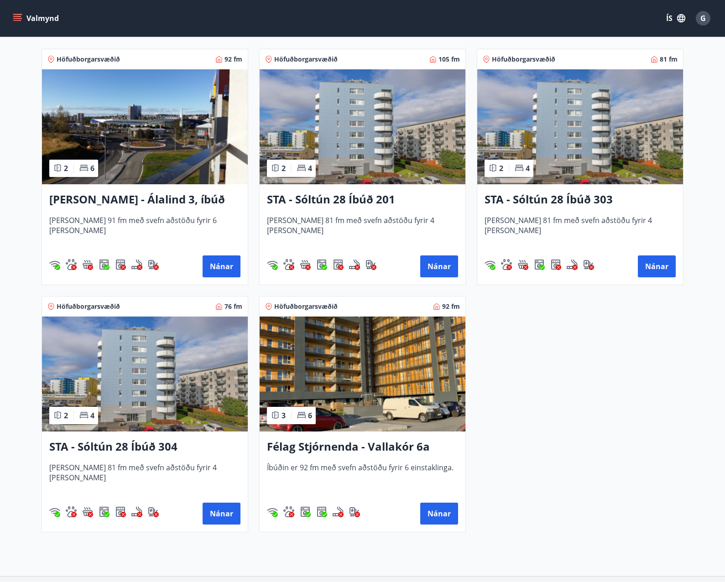
scroll to position [137, 0]
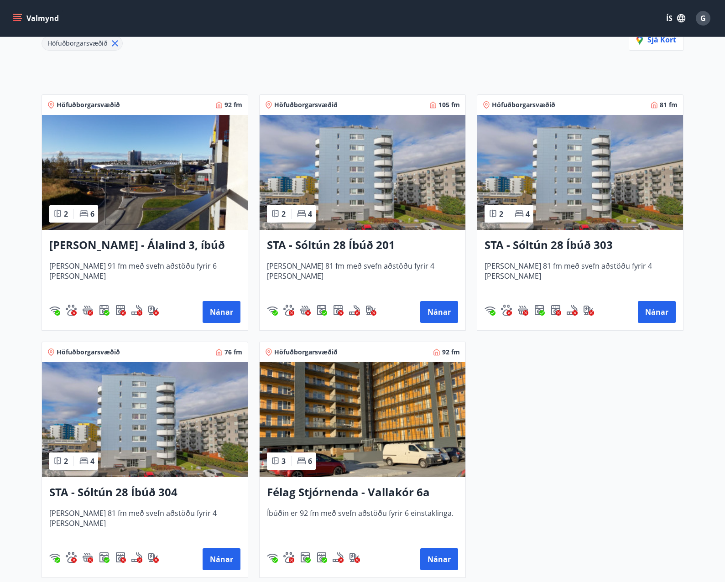
click at [387, 265] on span "[PERSON_NAME] 81 fm með svefn aðstöðu fyrir 4 [PERSON_NAME]" at bounding box center [362, 276] width 191 height 30
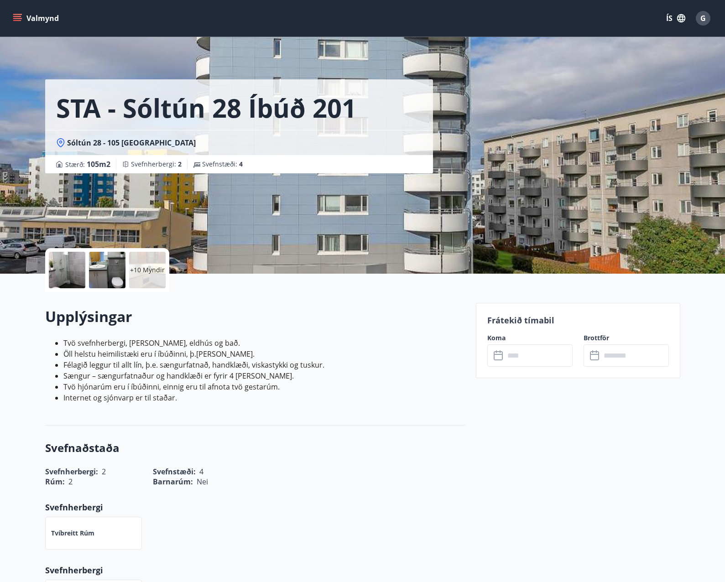
scroll to position [91, 0]
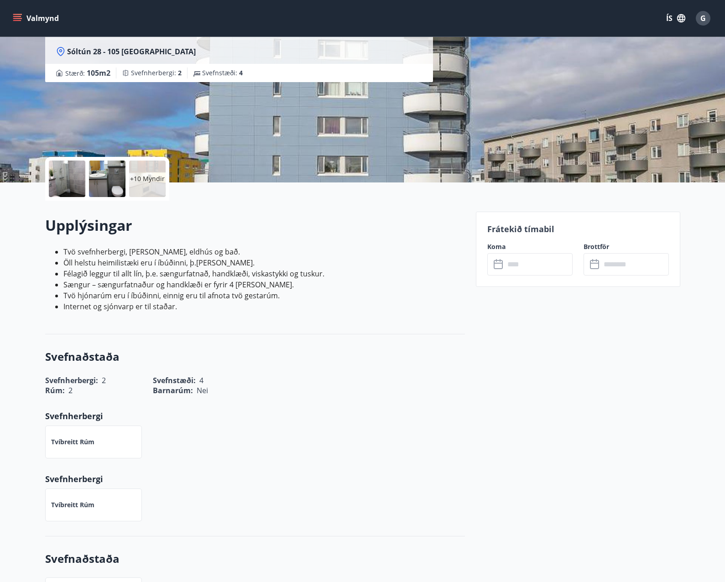
click at [525, 277] on div "Frátekið tímabil Koma ​ ​ Brottför ​ ​" at bounding box center [578, 249] width 204 height 75
click at [525, 268] on input "text" at bounding box center [538, 264] width 68 height 22
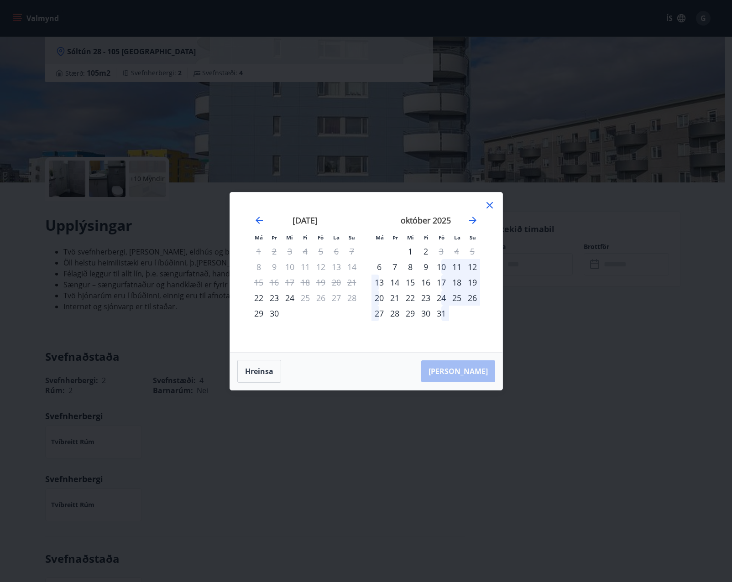
click at [326, 302] on div "26" at bounding box center [321, 298] width 16 height 16
click at [488, 210] on icon at bounding box center [489, 205] width 11 height 11
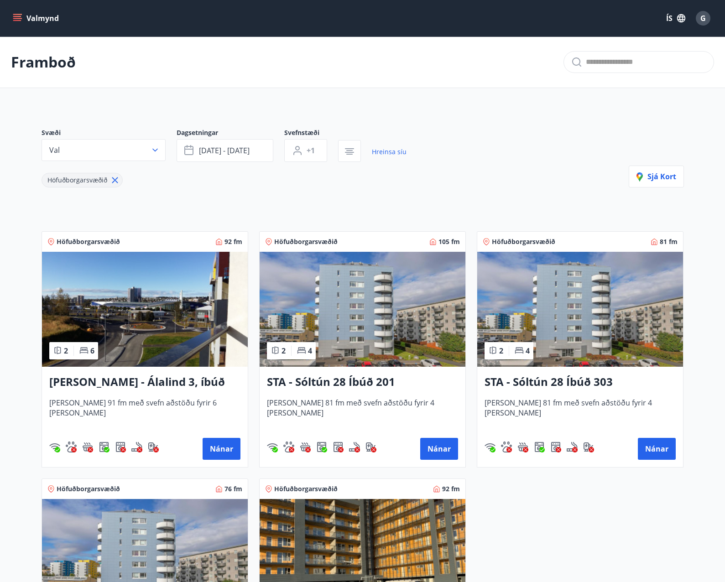
click at [587, 336] on img at bounding box center [580, 309] width 206 height 115
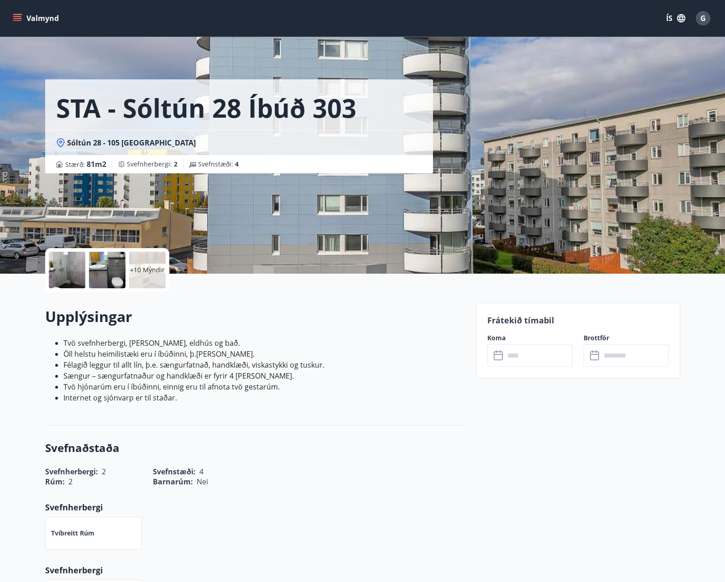
click at [541, 364] on input "text" at bounding box center [538, 355] width 68 height 22
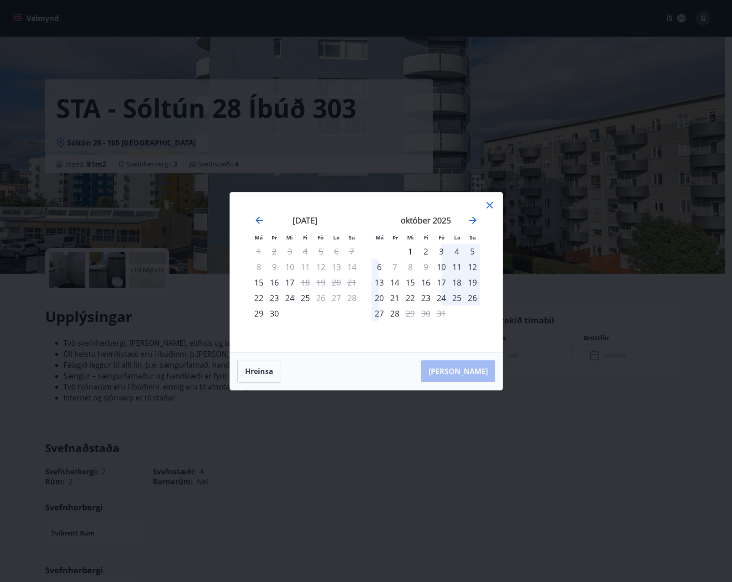
click at [486, 206] on icon at bounding box center [489, 205] width 11 height 11
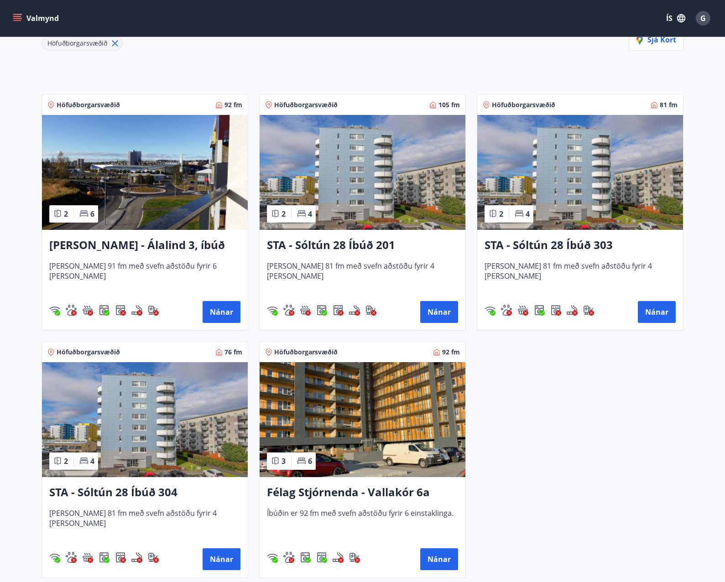
click at [154, 472] on img at bounding box center [145, 419] width 206 height 115
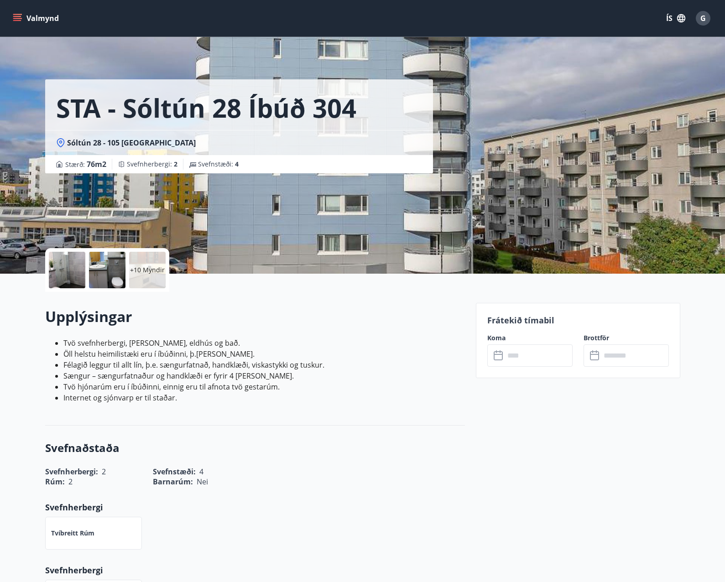
click at [522, 363] on input "text" at bounding box center [538, 355] width 68 height 22
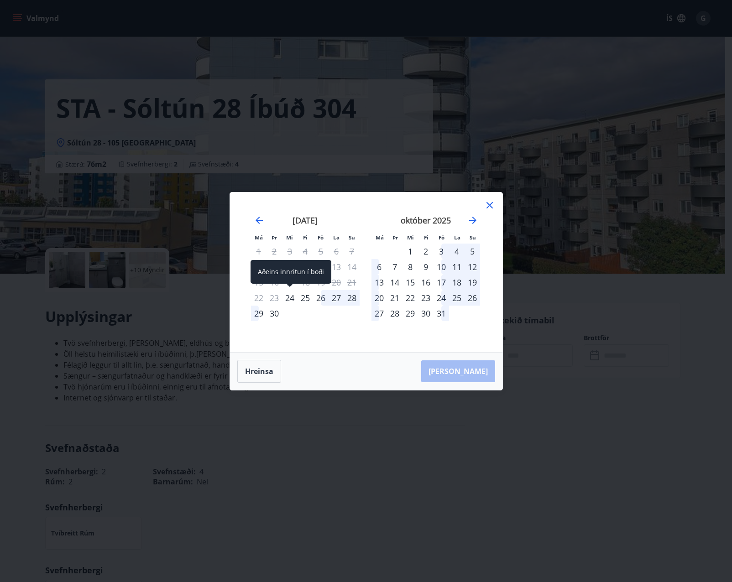
click at [287, 300] on div "24" at bounding box center [290, 298] width 16 height 16
click at [317, 300] on div "26" at bounding box center [321, 298] width 16 height 16
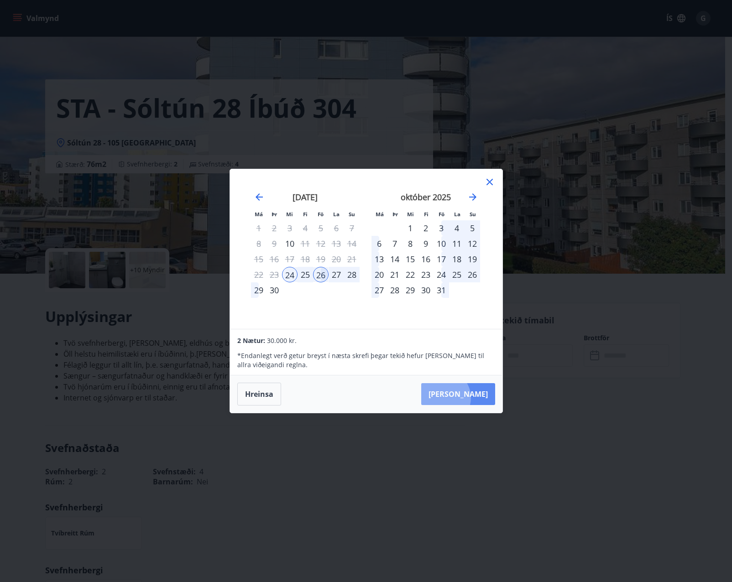
click at [471, 398] on button "[PERSON_NAME]" at bounding box center [458, 394] width 74 height 22
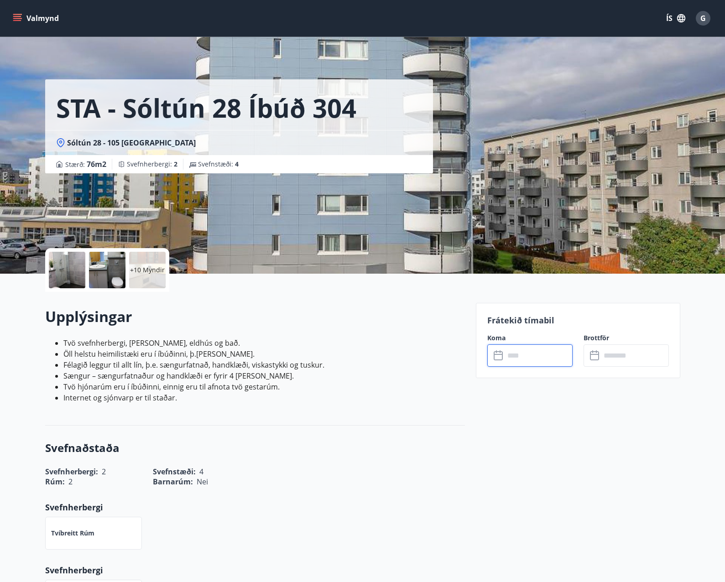
type input "******"
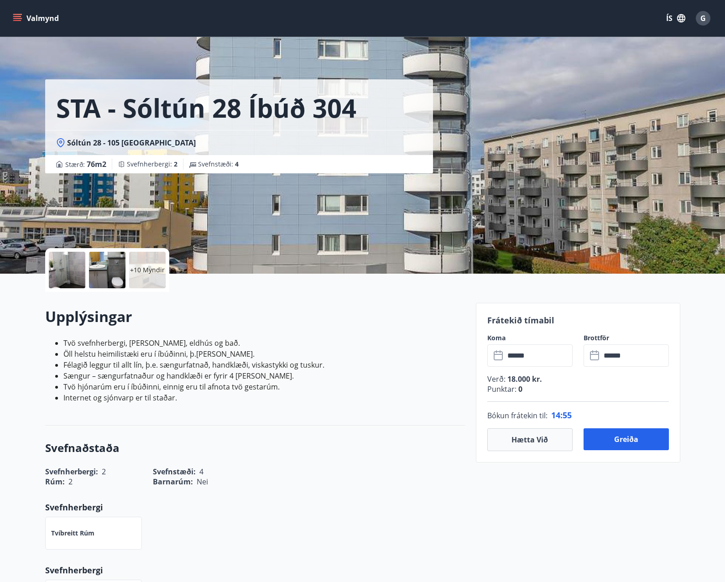
click at [546, 385] on p "Punktar : 0" at bounding box center [578, 389] width 182 height 10
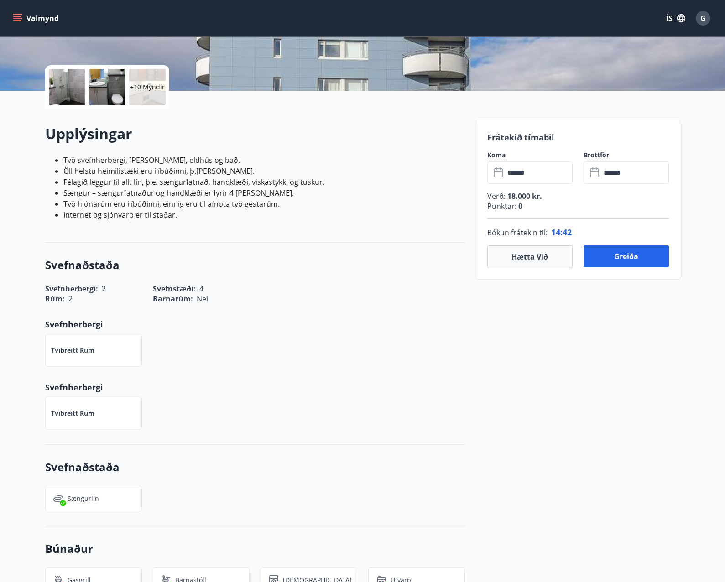
scroll to position [46, 0]
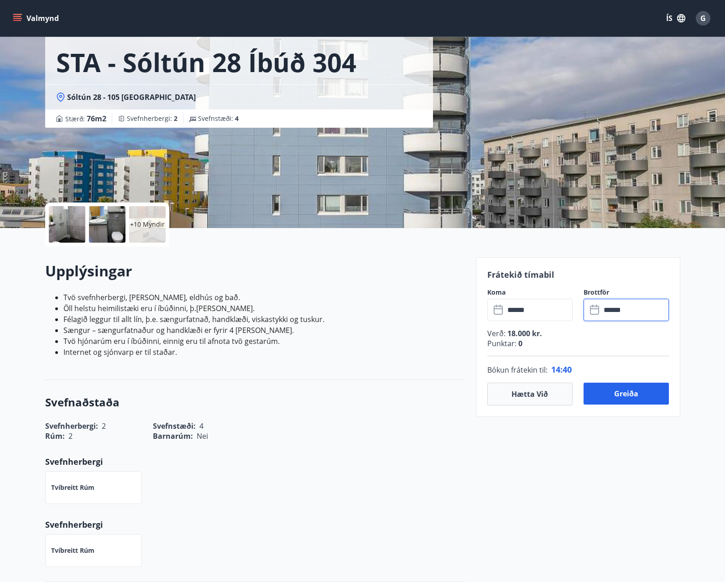
click at [614, 311] on input "******" at bounding box center [635, 310] width 68 height 22
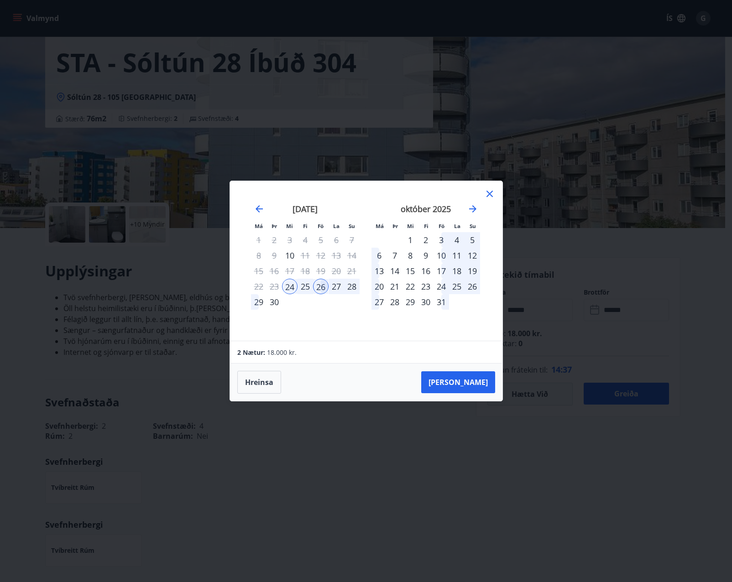
click at [494, 196] on icon at bounding box center [489, 193] width 11 height 11
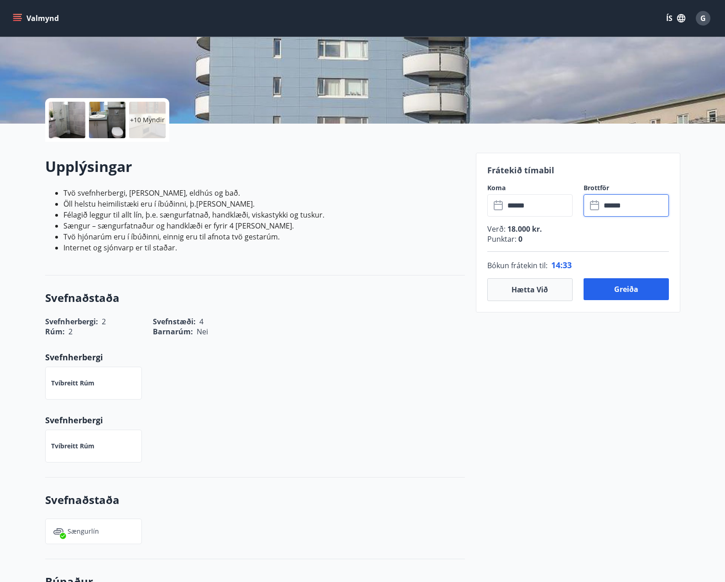
scroll to position [54, 0]
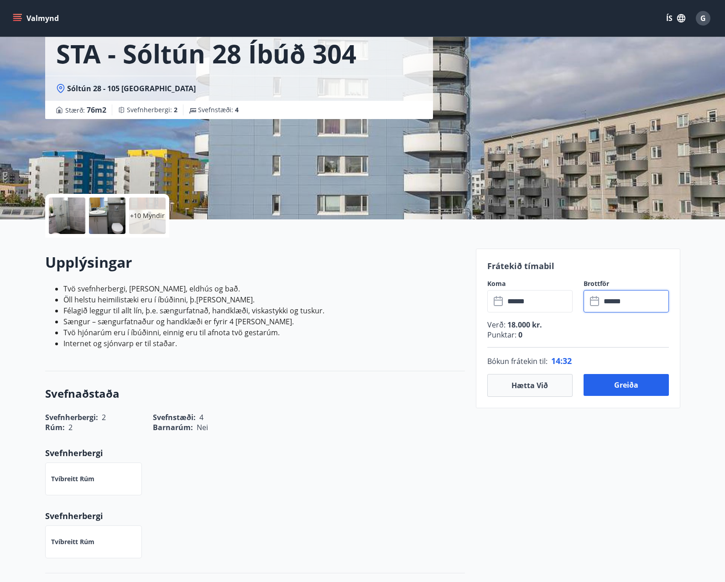
click at [610, 294] on input "******" at bounding box center [635, 301] width 68 height 22
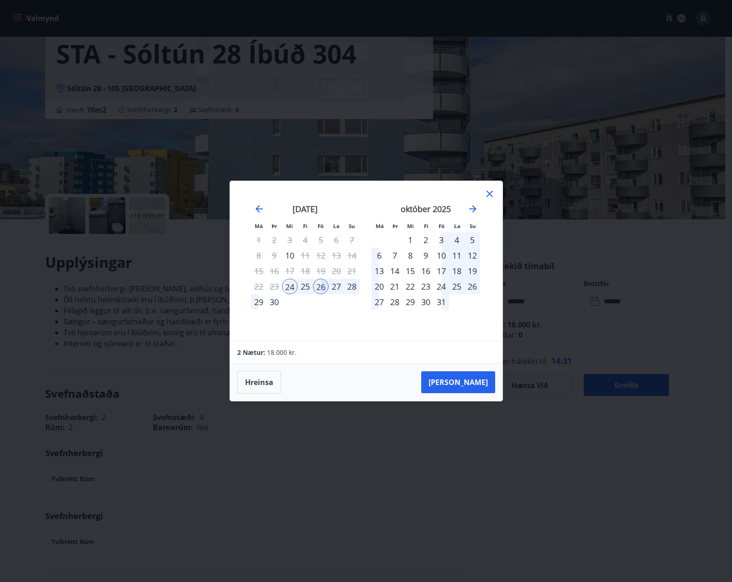
click at [263, 297] on div "29" at bounding box center [259, 302] width 16 height 16
click at [482, 387] on button "[PERSON_NAME]" at bounding box center [458, 382] width 74 height 22
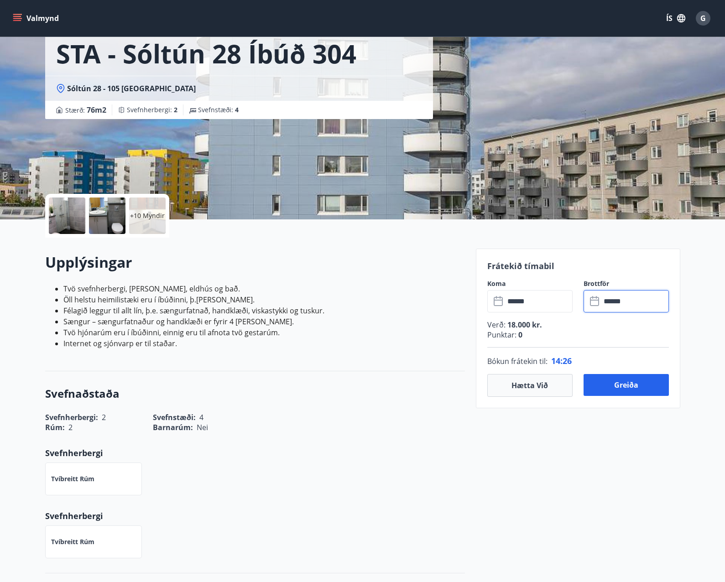
type input "******"
click at [415, 369] on div "Upplýsingar Tvö svefnherbergi, [PERSON_NAME], eldhús og bað. Öll helstu heimili…" at bounding box center [255, 305] width 420 height 134
click at [550, 300] on input "******" at bounding box center [538, 301] width 68 height 22
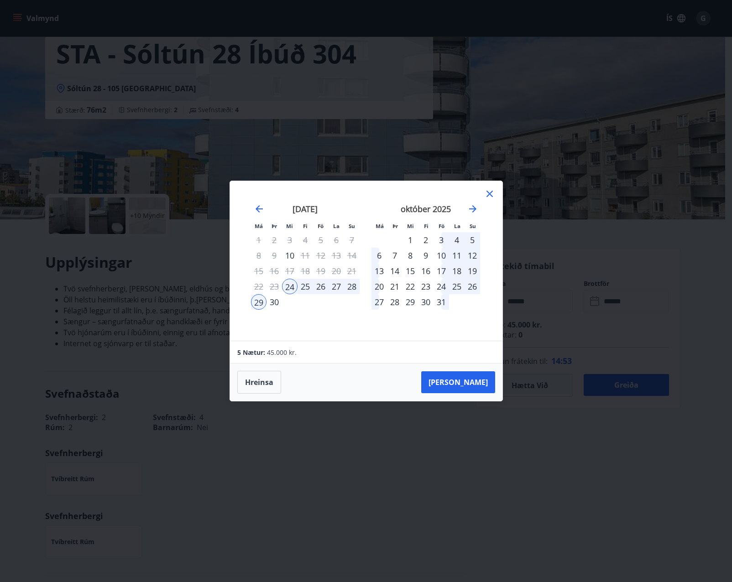
click at [492, 194] on icon at bounding box center [489, 193] width 11 height 11
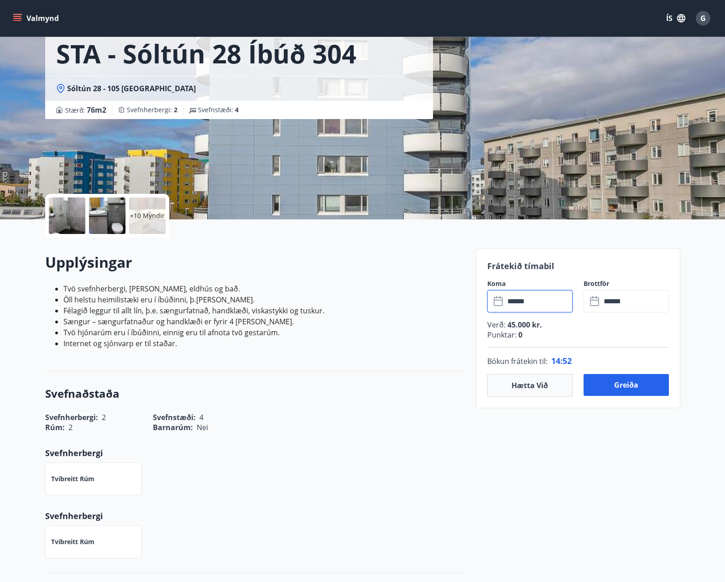
click at [443, 349] on div "Upplýsingar Tvö svefnherbergi, [PERSON_NAME], eldhús og bað. Öll helstu heimili…" at bounding box center [255, 304] width 420 height 104
click at [617, 394] on button "Greiða" at bounding box center [625, 385] width 85 height 22
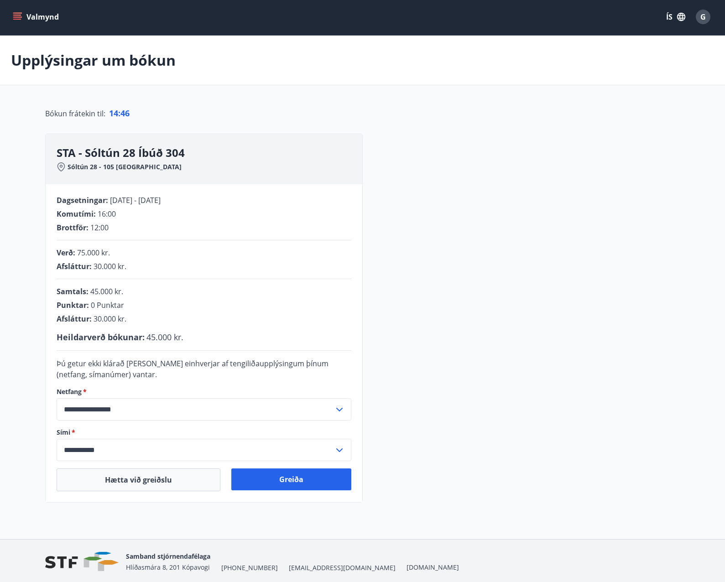
scroll to position [35, 0]
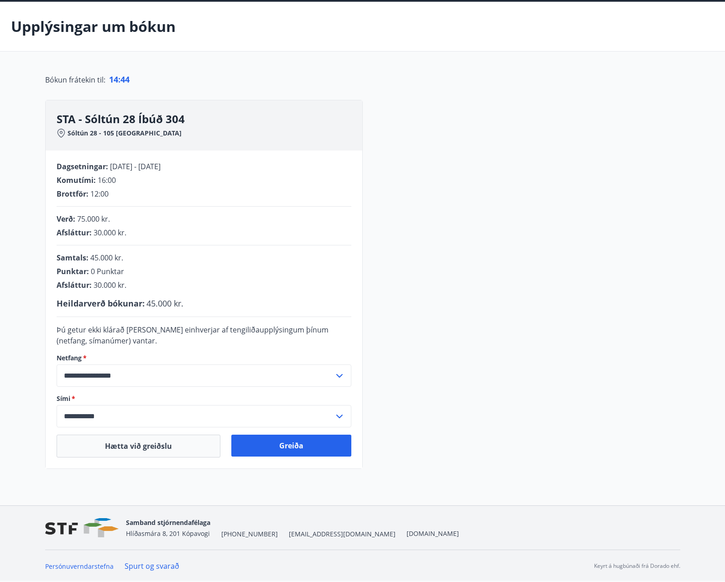
click at [129, 231] on div "Afsláttur : 30.000 kr." at bounding box center [204, 233] width 295 height 10
drag, startPoint x: 129, startPoint y: 231, endPoint x: 43, endPoint y: 207, distance: 88.8
click at [43, 207] on div "**********" at bounding box center [362, 270] width 657 height 395
drag, startPoint x: 43, startPoint y: 207, endPoint x: 112, endPoint y: 247, distance: 79.5
click at [112, 247] on div "**********" at bounding box center [204, 310] width 317 height 318
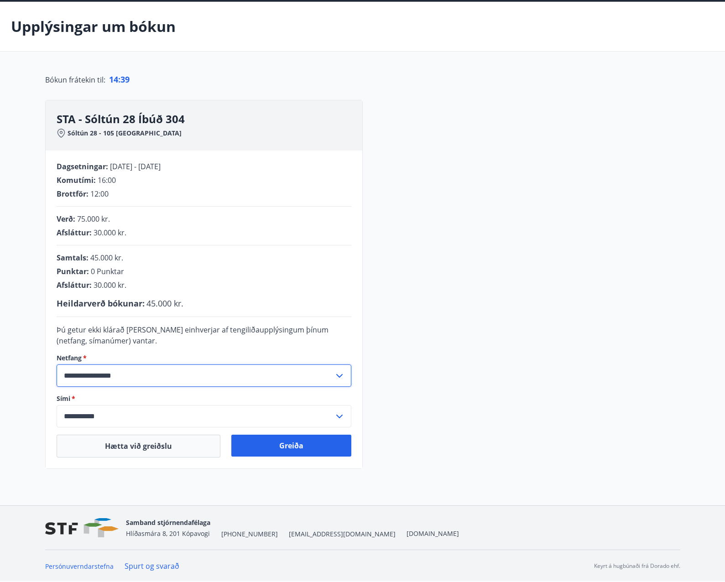
click at [317, 383] on input "**********" at bounding box center [195, 375] width 277 height 22
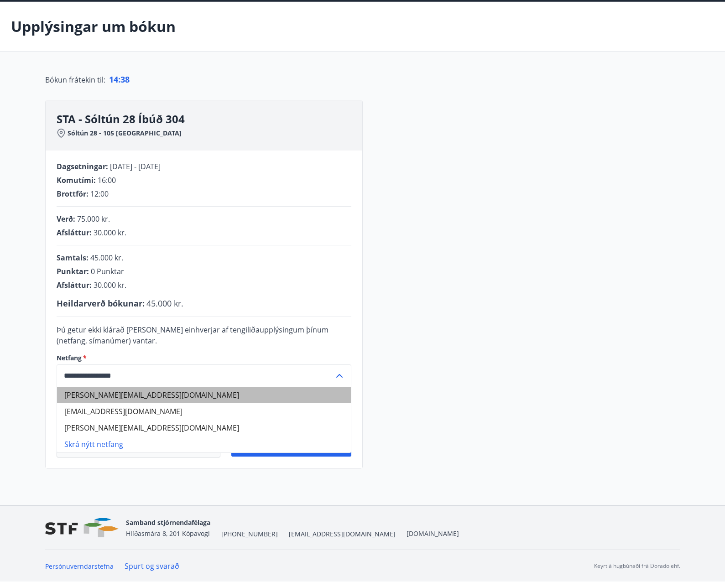
click at [172, 400] on li "[PERSON_NAME][EMAIL_ADDRESS][DOMAIN_NAME]" at bounding box center [204, 395] width 294 height 16
type input "**********"
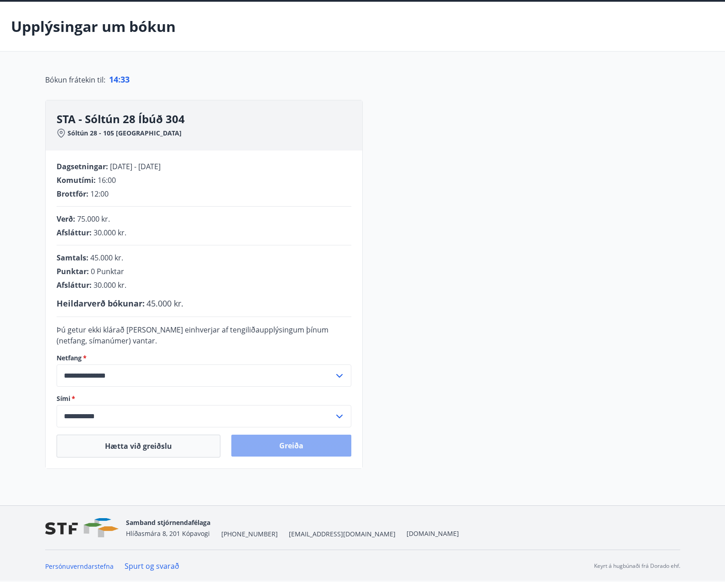
click at [313, 452] on button "Greiða" at bounding box center [291, 446] width 120 height 22
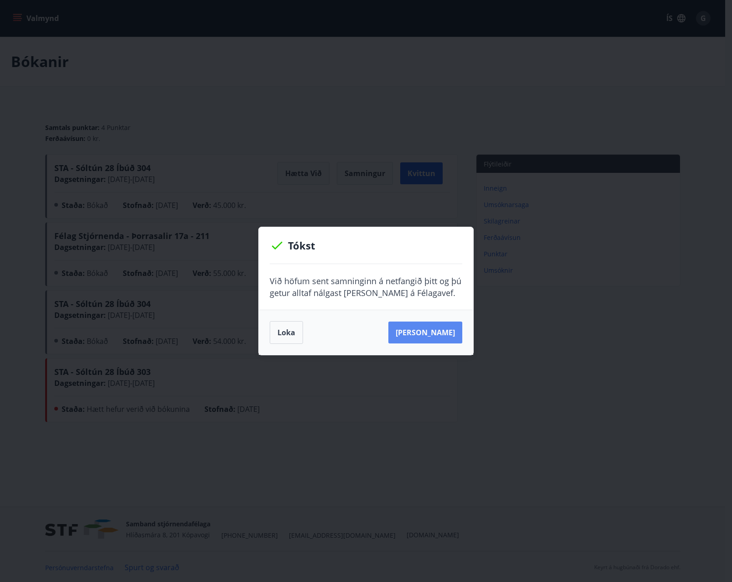
click at [423, 331] on button "[PERSON_NAME]" at bounding box center [425, 333] width 74 height 22
click at [289, 338] on button "Loka" at bounding box center [286, 332] width 33 height 23
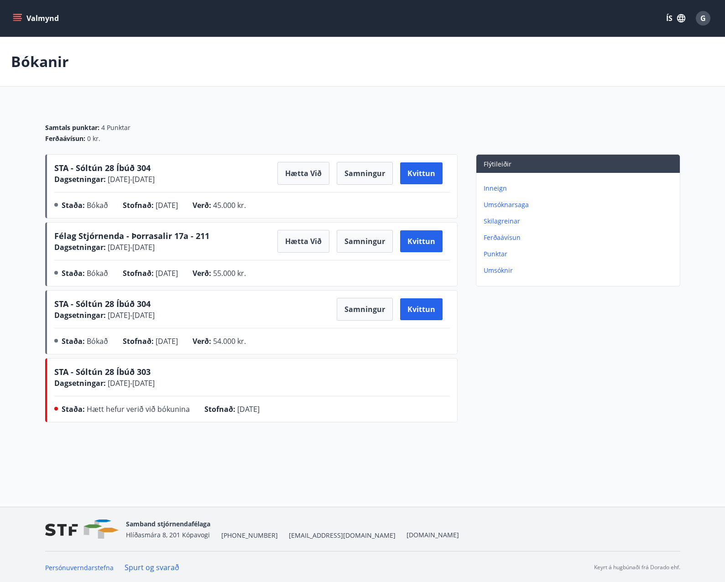
click at [26, 17] on button "Valmynd" at bounding box center [37, 18] width 52 height 16
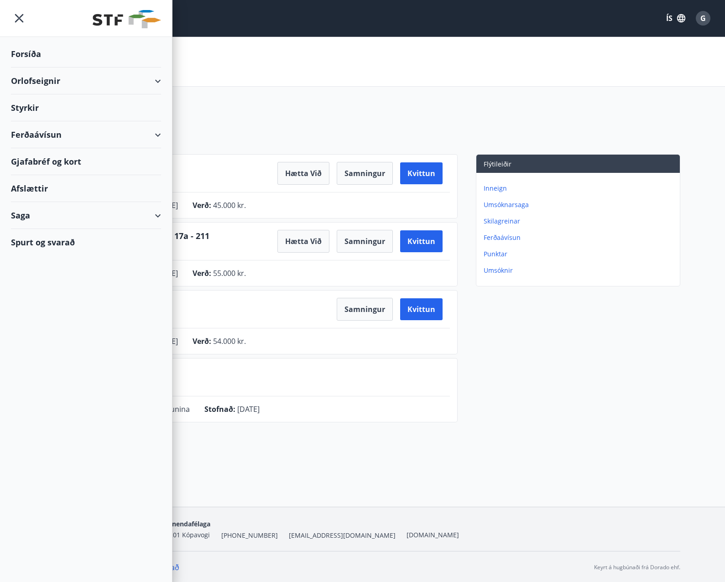
click at [51, 86] on div "Orlofseignir" at bounding box center [86, 80] width 150 height 27
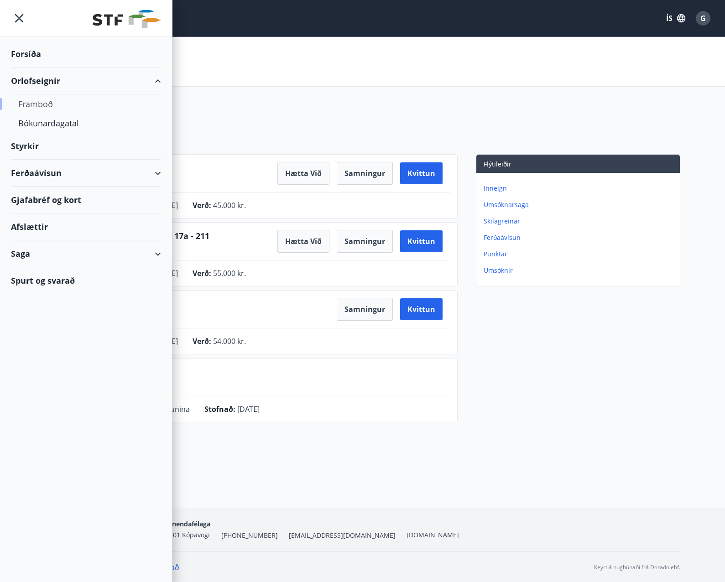
click at [49, 110] on div "Framboð" at bounding box center [85, 103] width 135 height 19
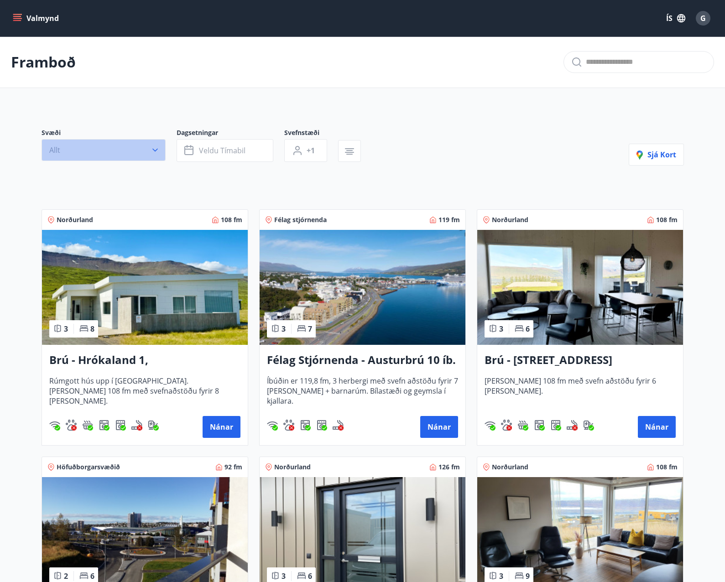
click at [124, 147] on button "Allt" at bounding box center [104, 150] width 124 height 22
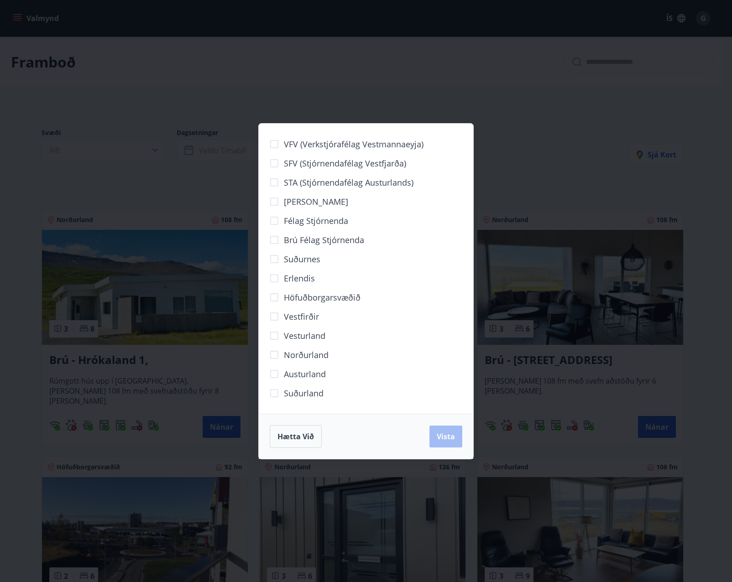
click at [325, 298] on span "Höfuðborgarsvæðið" at bounding box center [322, 297] width 77 height 12
click at [448, 436] on span "Vista" at bounding box center [445, 436] width 18 height 10
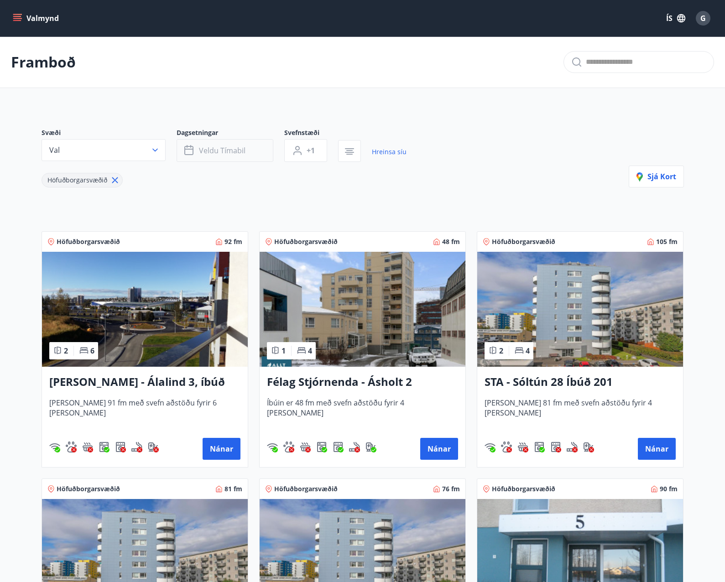
click at [228, 154] on span "Veldu tímabil" at bounding box center [222, 150] width 47 height 10
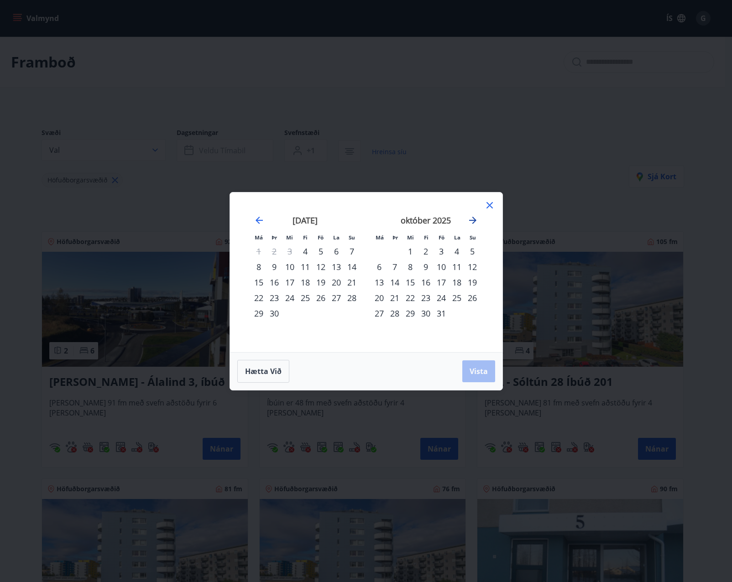
click at [467, 221] on icon "Move forward to switch to the next month." at bounding box center [472, 220] width 11 height 11
click at [411, 268] on div "5" at bounding box center [410, 267] width 16 height 16
click at [423, 269] on div "6" at bounding box center [426, 267] width 16 height 16
click at [476, 364] on button "Vista" at bounding box center [478, 371] width 33 height 22
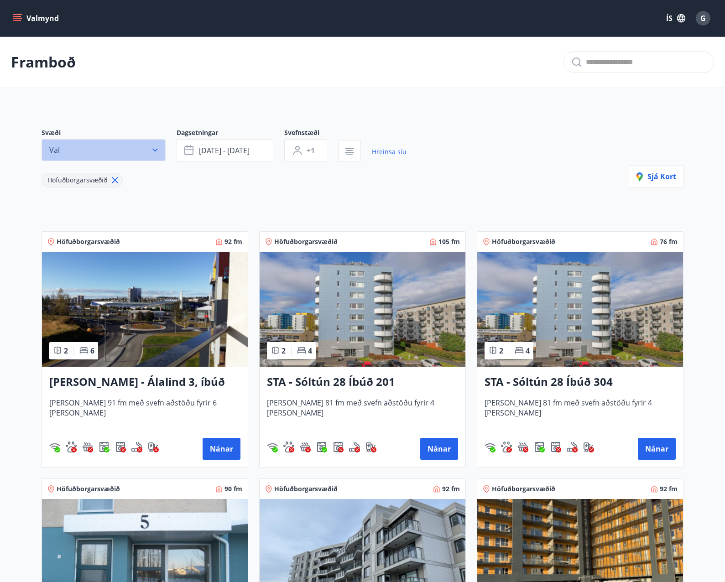
click at [147, 151] on button "Val" at bounding box center [104, 150] width 124 height 22
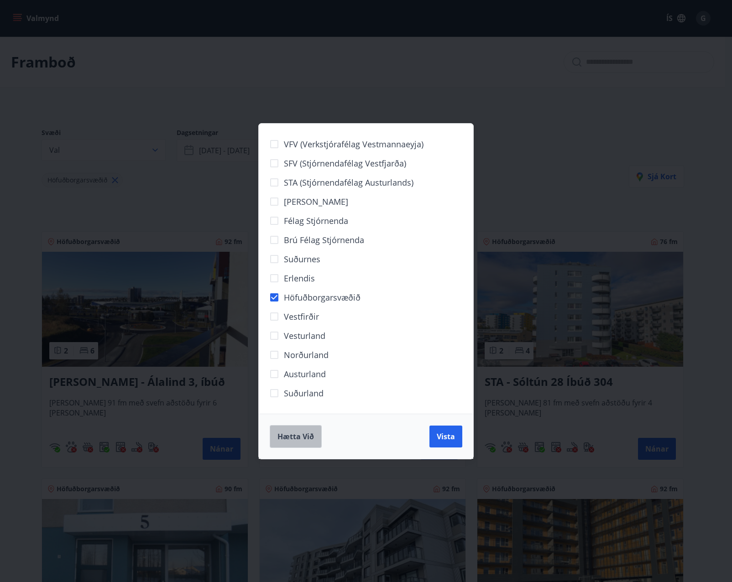
click at [291, 430] on button "Hætta við" at bounding box center [296, 436] width 52 height 23
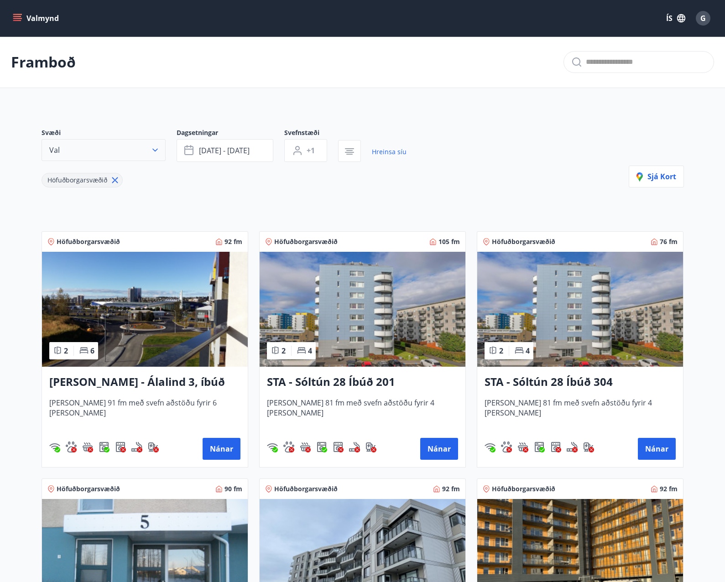
click at [146, 157] on button "Val" at bounding box center [104, 150] width 124 height 22
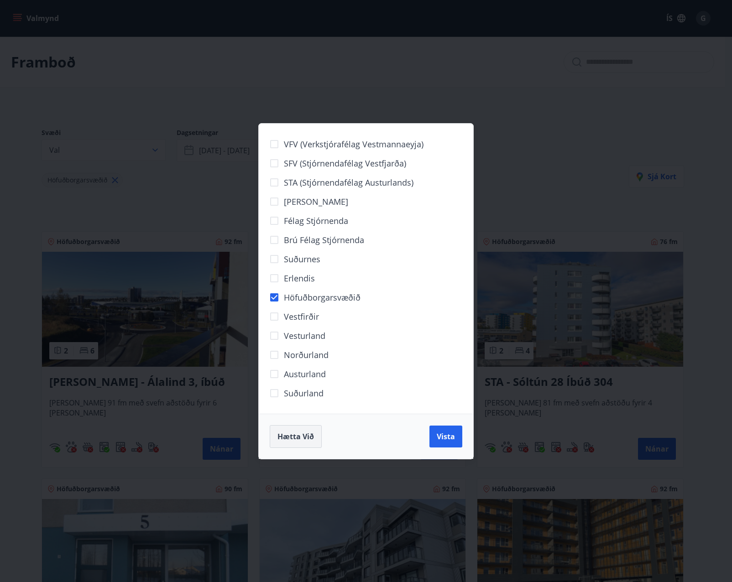
click at [310, 439] on span "Hætta við" at bounding box center [295, 436] width 36 height 10
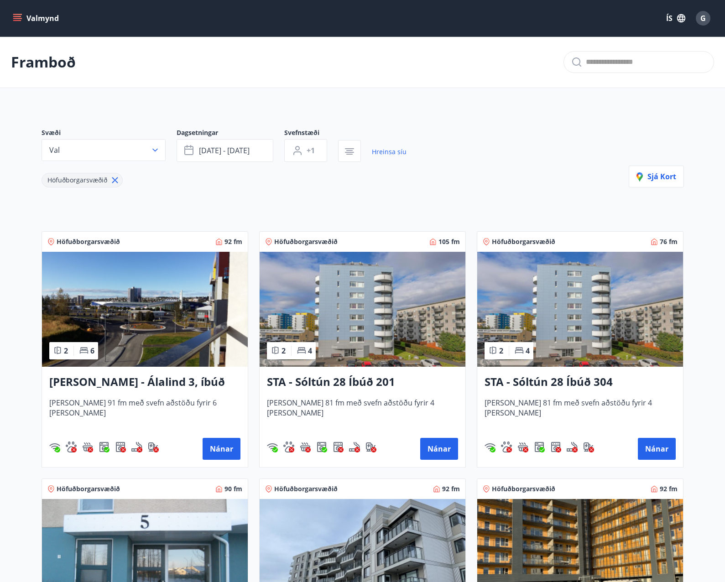
click at [43, 19] on button "Valmynd" at bounding box center [37, 18] width 52 height 16
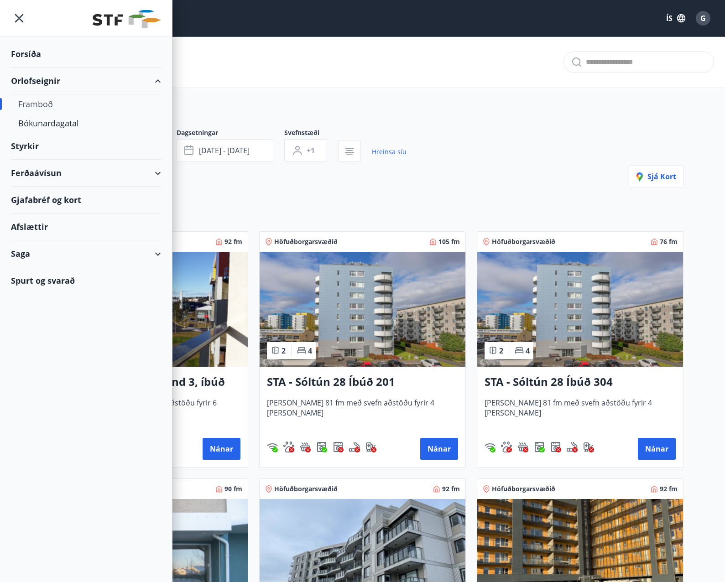
click at [137, 23] on img at bounding box center [127, 19] width 68 height 18
